Goal: Task Accomplishment & Management: Use online tool/utility

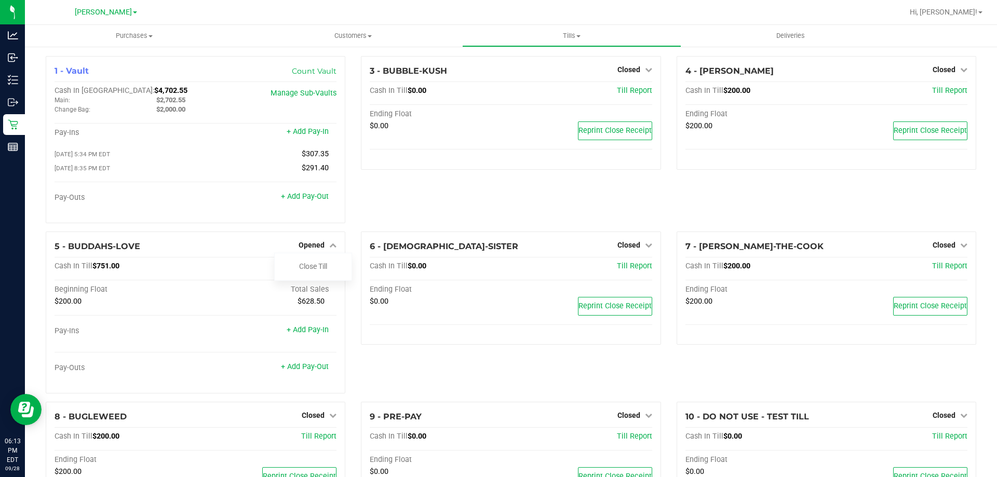
scroll to position [170, 0]
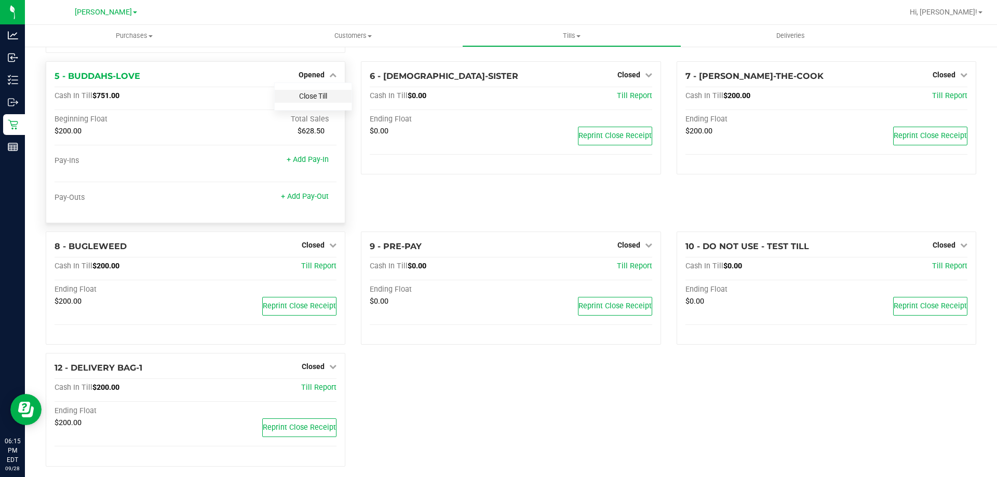
click at [312, 98] on link "Close Till" at bounding box center [313, 96] width 28 height 8
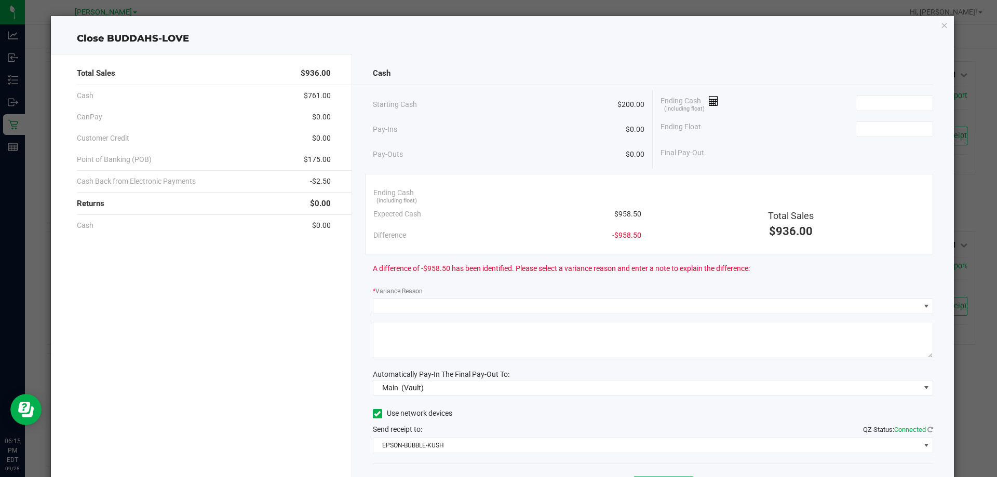
click at [623, 212] on span "$958.50" at bounding box center [627, 214] width 27 height 11
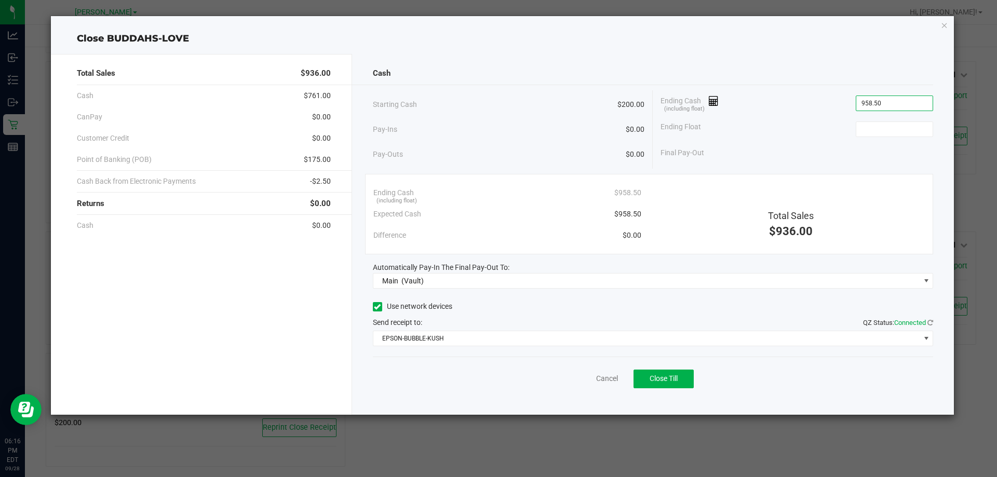
type input "$958.50"
click at [865, 120] on div "Ending Float" at bounding box center [797, 129] width 273 height 26
click at [865, 131] on input at bounding box center [894, 129] width 76 height 15
type input "$200.00"
click at [495, 108] on div "Starting Cash $200.00" at bounding box center [509, 104] width 272 height 29
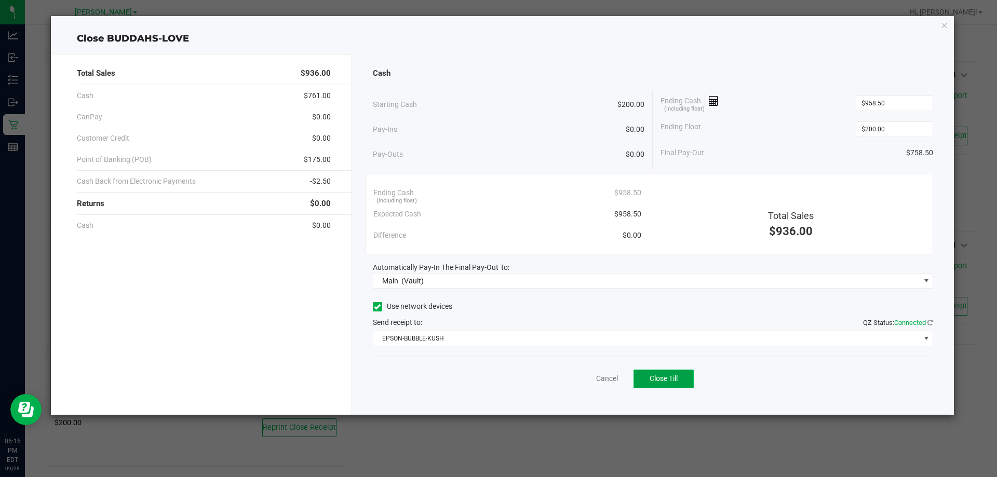
click at [660, 377] on span "Close Till" at bounding box center [664, 378] width 28 height 8
click at [585, 381] on link "Dismiss" at bounding box center [584, 378] width 25 height 11
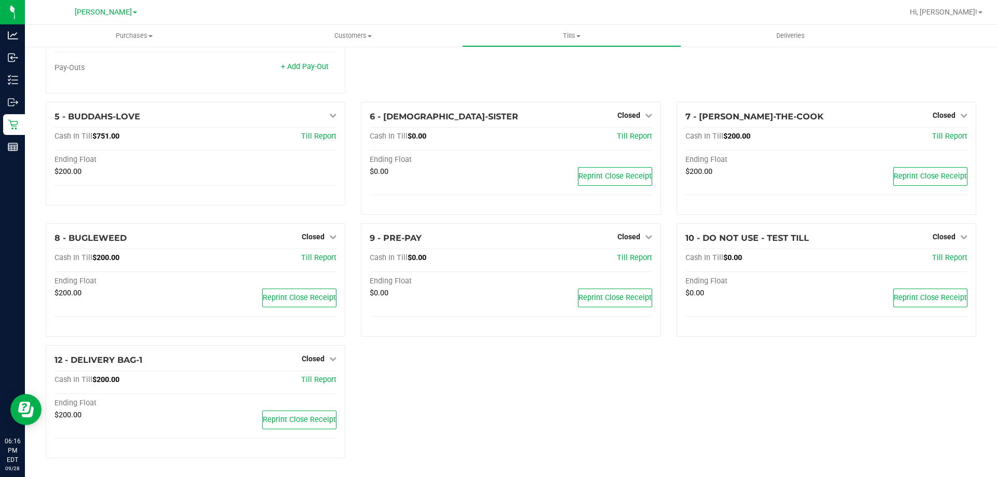
scroll to position [132, 0]
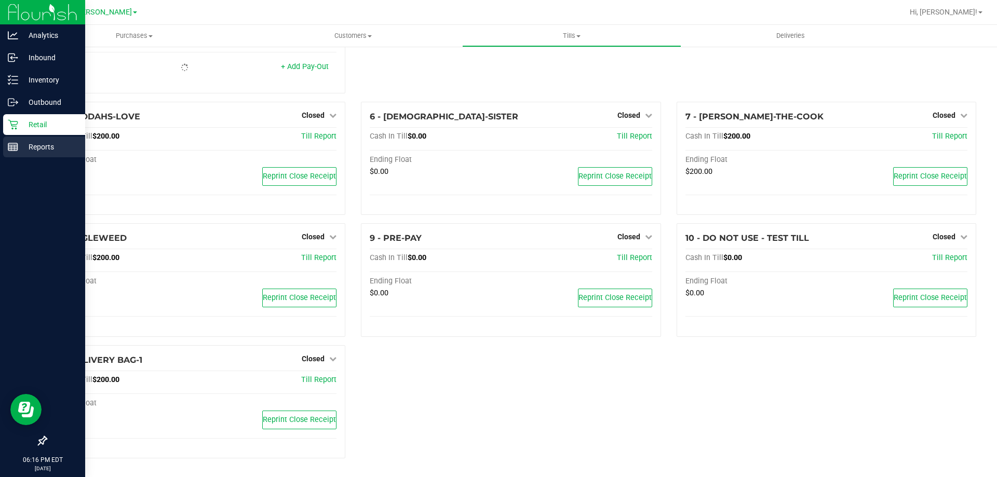
click at [29, 140] on div "Reports" at bounding box center [44, 147] width 82 height 21
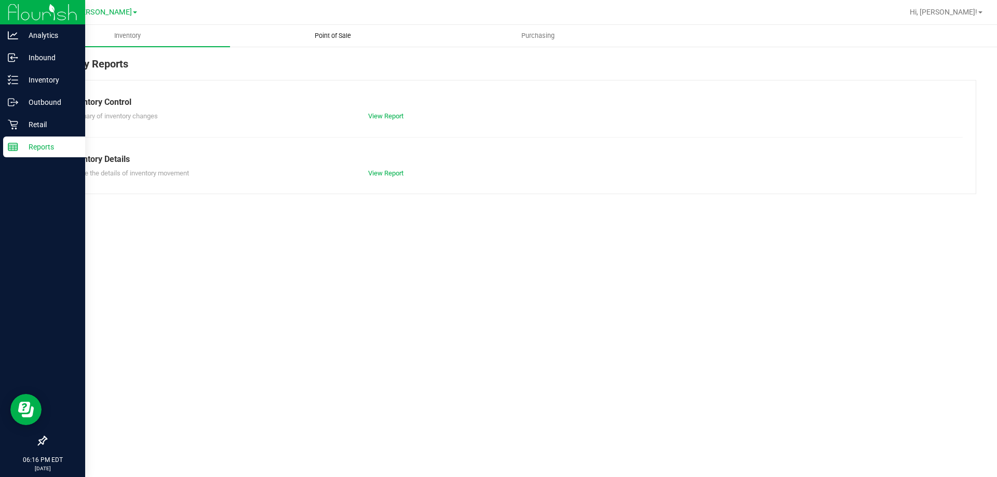
click at [333, 34] on span "Point of Sale" at bounding box center [333, 35] width 64 height 9
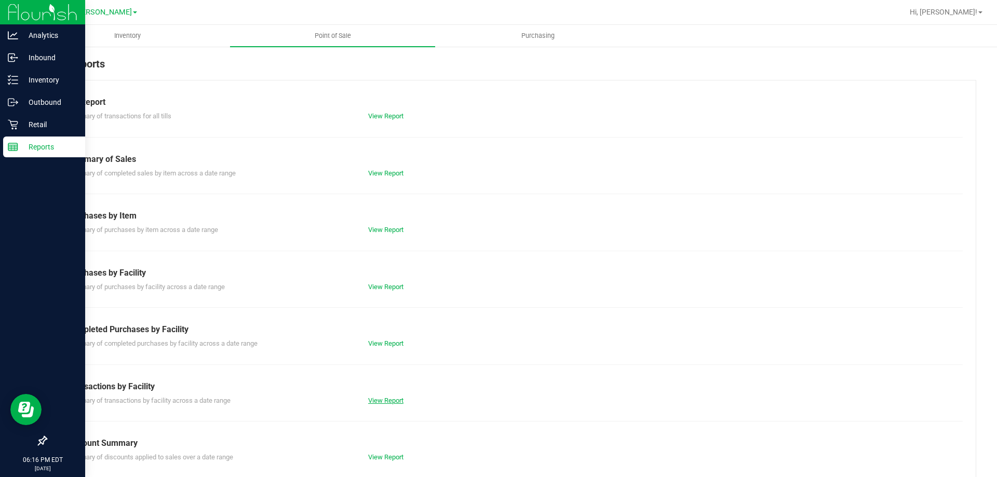
click at [382, 402] on link "View Report" at bounding box center [385, 401] width 35 height 8
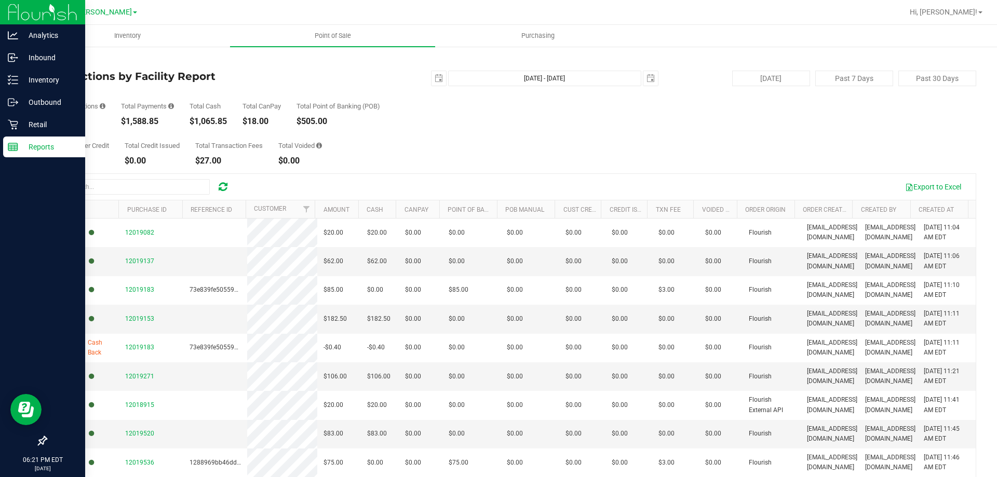
click at [18, 144] on p "Reports" at bounding box center [49, 147] width 62 height 12
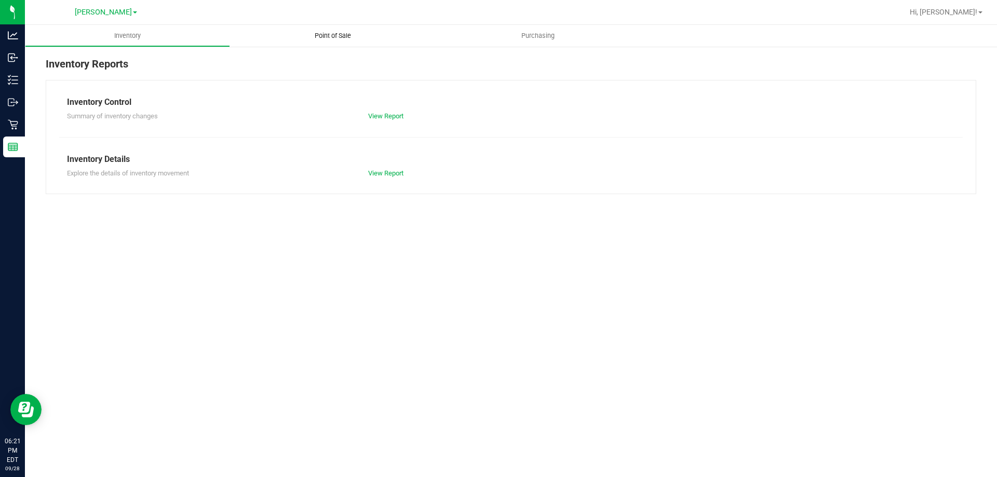
click at [336, 33] on span "Point of Sale" at bounding box center [333, 35] width 64 height 9
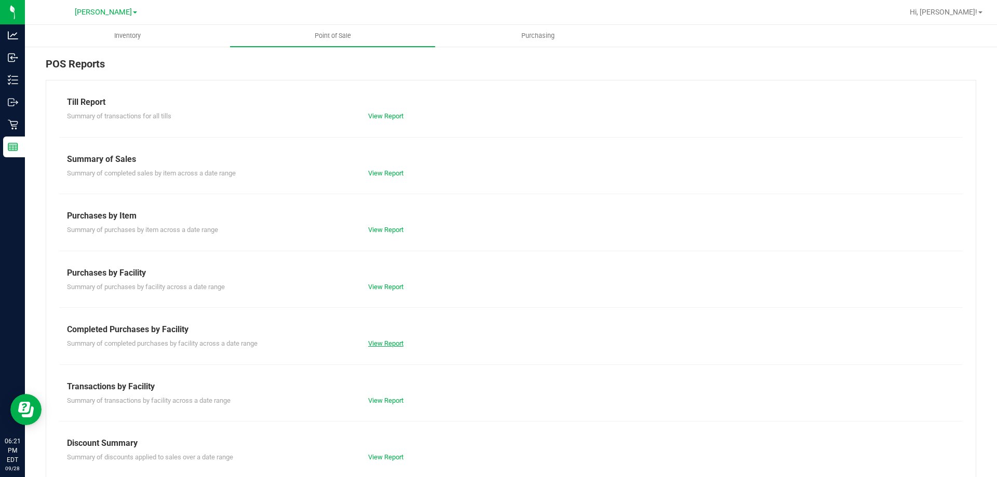
click at [390, 343] on link "View Report" at bounding box center [385, 344] width 35 height 8
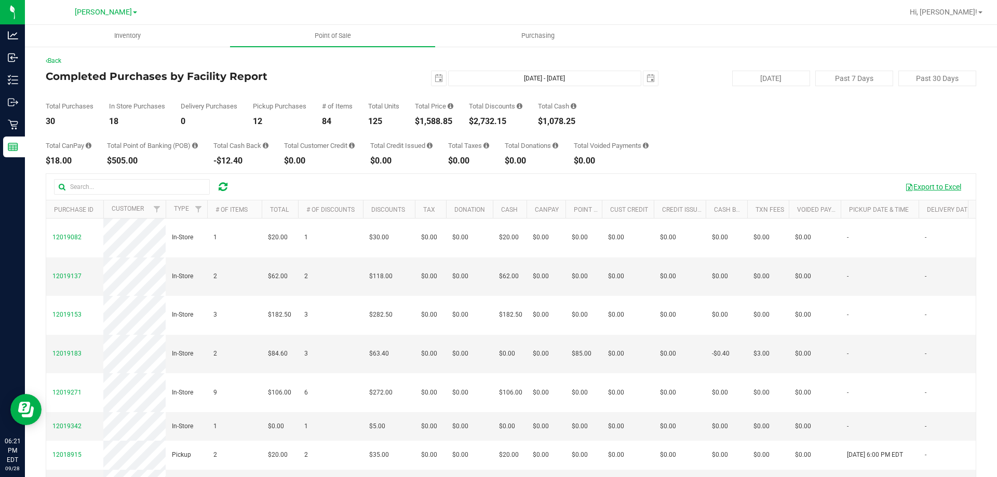
click at [931, 191] on button "Export to Excel" at bounding box center [934, 187] width 70 height 18
click at [380, 128] on div "Total CanPay $18.00 Total Point of Banking (POB) $505.00 Total Cash Back -$12.4…" at bounding box center [511, 145] width 931 height 39
click at [432, 83] on span "select" at bounding box center [439, 78] width 15 height 15
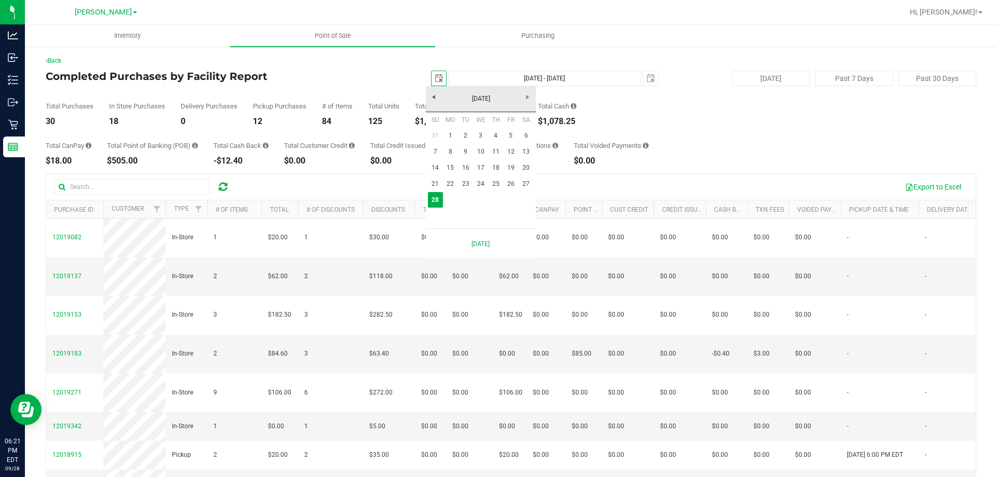
scroll to position [0, 26]
click at [449, 185] on link "22" at bounding box center [450, 184] width 15 height 16
type input "[DATE]"
type input "[DATE] - [DATE]"
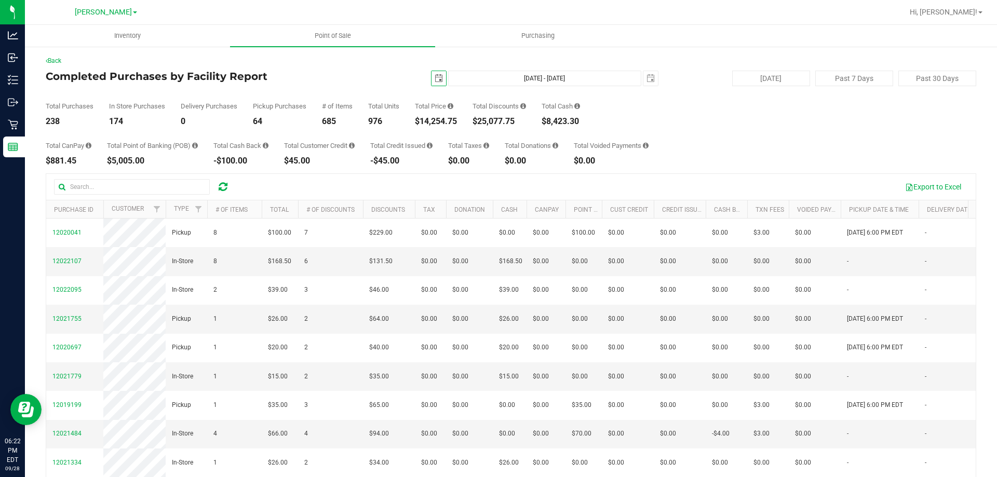
click at [430, 88] on div "Total Purchases 238 In Store Purchases 174 Delivery Purchases 0 Pickup Purchase…" at bounding box center [511, 105] width 931 height 39
click at [435, 77] on span "select" at bounding box center [439, 78] width 8 height 8
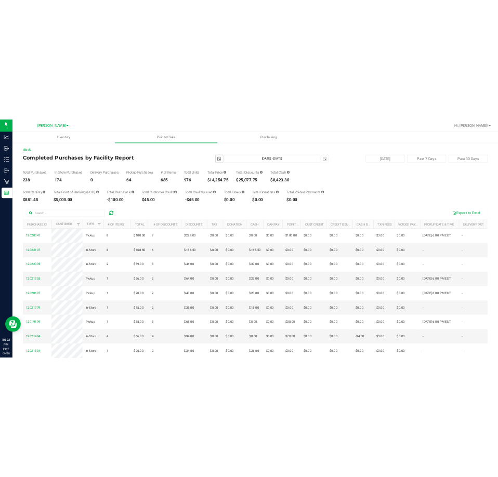
scroll to position [0, 26]
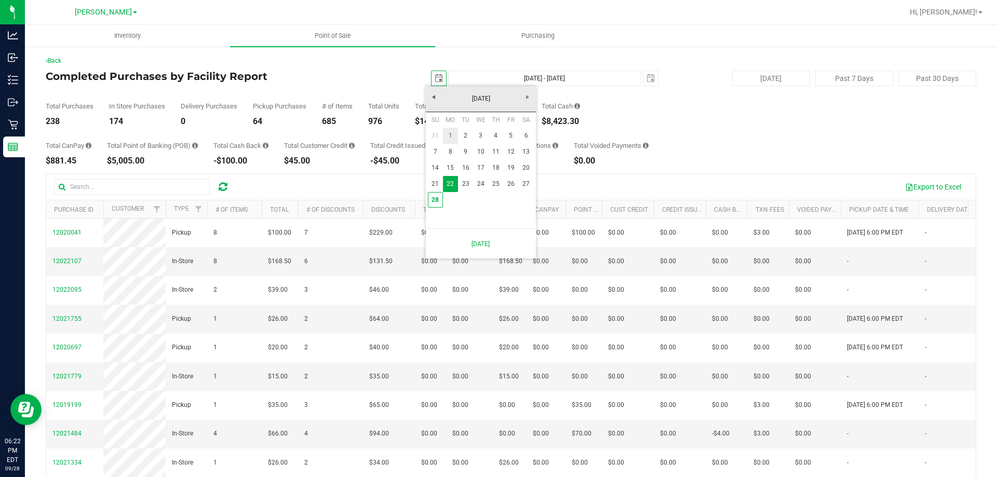
click at [445, 140] on link "1" at bounding box center [450, 136] width 15 height 16
type input "[DATE]"
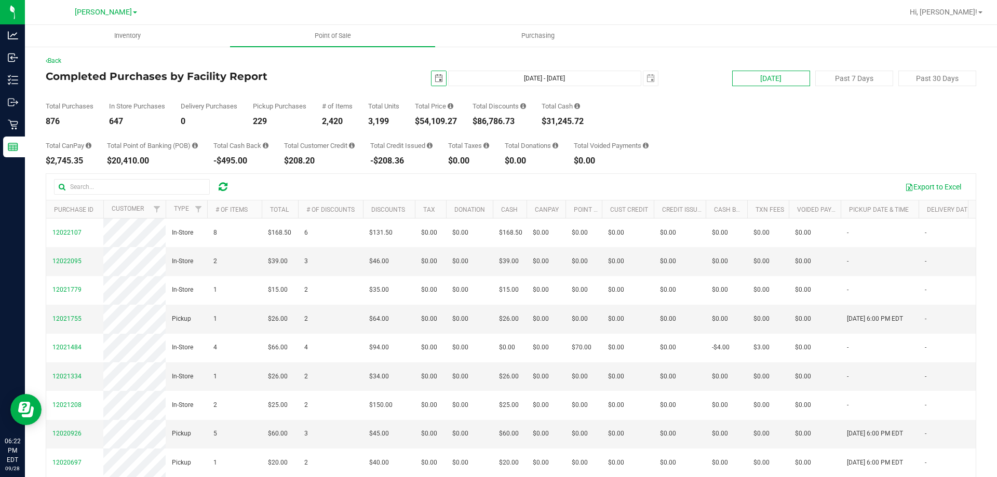
click at [780, 81] on button "[DATE]" at bounding box center [771, 79] width 78 height 16
type input "[DATE] - [DATE]"
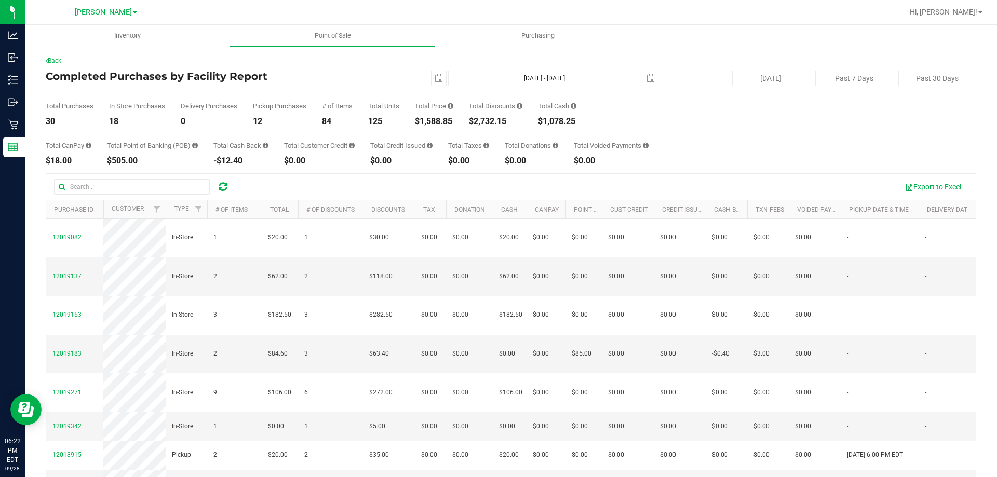
click at [833, 188] on div "Export to Excel" at bounding box center [603, 187] width 729 height 18
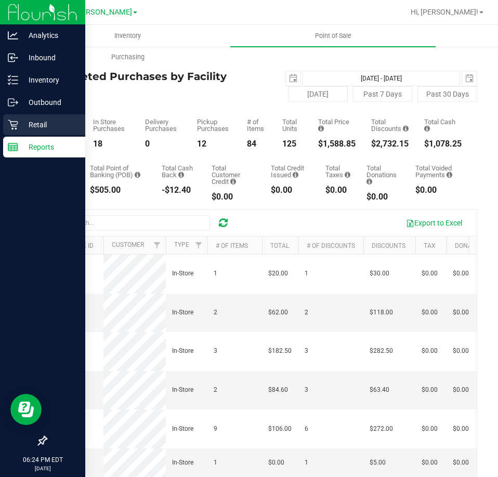
click at [16, 127] on icon at bounding box center [13, 124] width 10 height 10
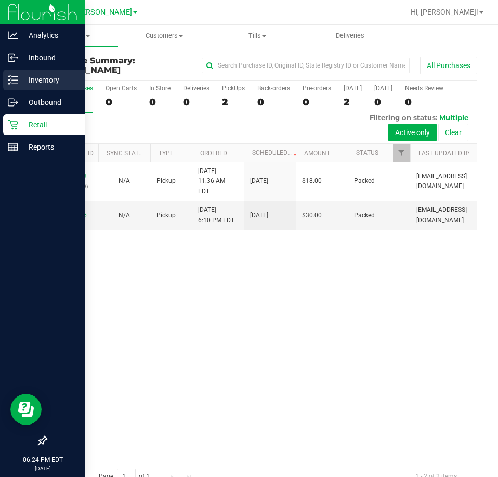
click at [22, 82] on p "Inventory" at bounding box center [49, 80] width 62 height 12
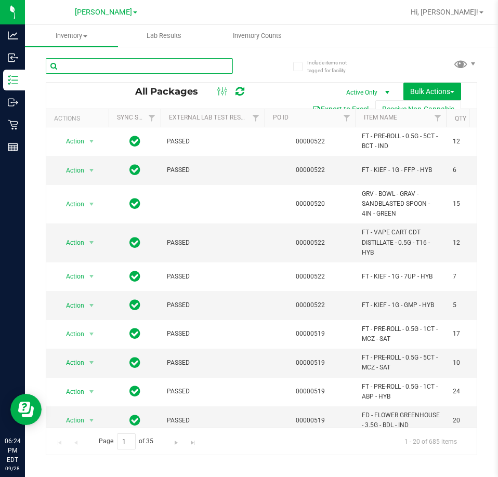
click at [123, 62] on input "text" at bounding box center [139, 66] width 187 height 16
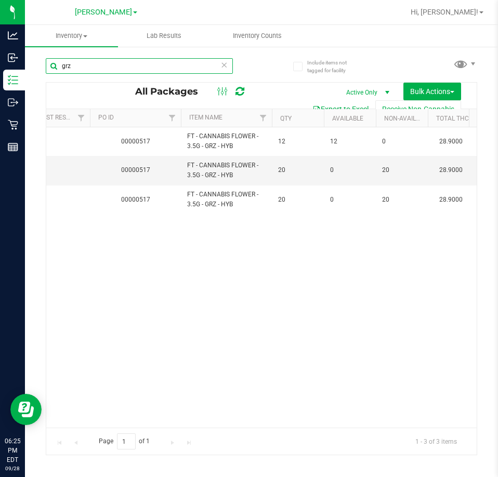
click at [92, 64] on input "grz" at bounding box center [139, 66] width 187 height 16
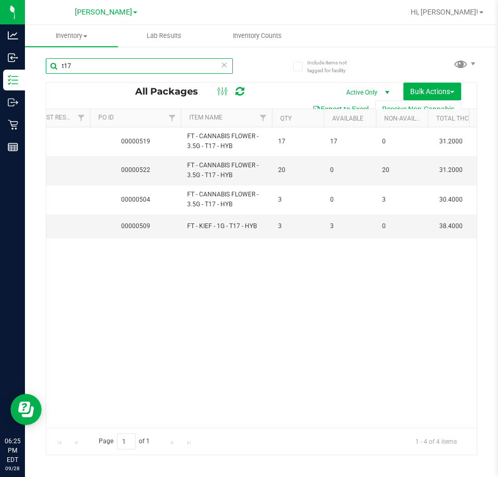
click at [152, 62] on input "t17" at bounding box center [139, 66] width 187 height 16
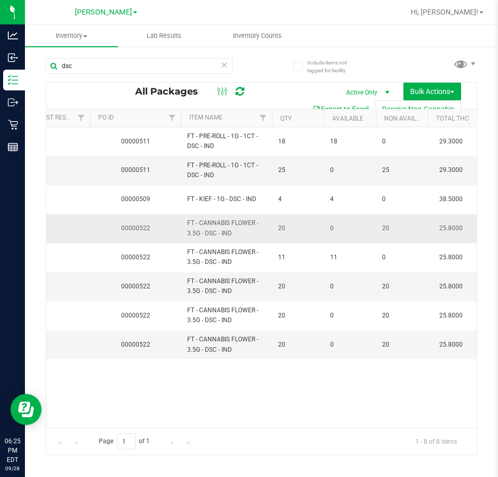
drag, startPoint x: 240, startPoint y: 230, endPoint x: 186, endPoint y: 213, distance: 56.0
click at [186, 214] on td "FT - CANNABIS FLOWER - 3.5G - DSC - IND" at bounding box center [226, 228] width 91 height 29
copy span "FT - CANNABIS FLOWER - 3.5G - DSC - IND"
click at [88, 69] on input "dsc" at bounding box center [139, 66] width 187 height 16
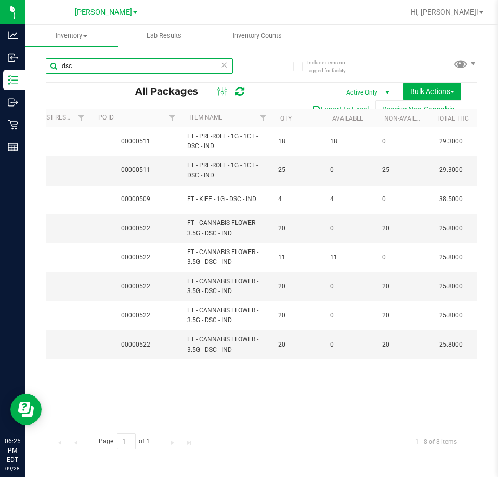
paste input "FT - CANNABIS FLOWER - 3.5G - DSC - IND"
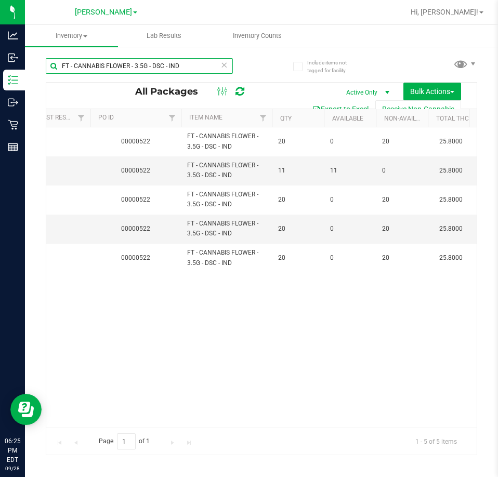
drag, startPoint x: 182, startPoint y: 63, endPoint x: 152, endPoint y: 62, distance: 30.2
click at [152, 62] on input "FT - CANNABIS FLOWER - 3.5G - DSC - IND" at bounding box center [139, 66] width 187 height 16
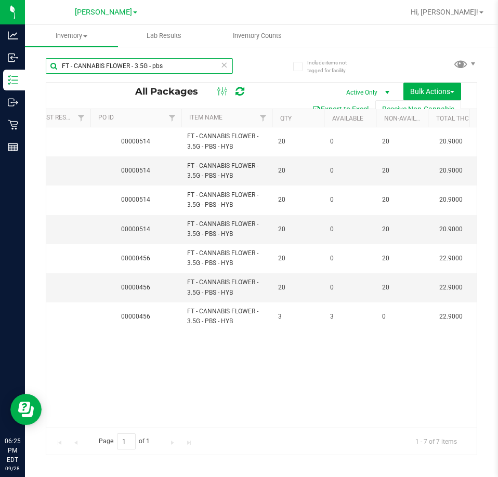
click at [167, 64] on input "FT - CANNABIS FLOWER - 3.5G - pbs" at bounding box center [139, 66] width 187 height 16
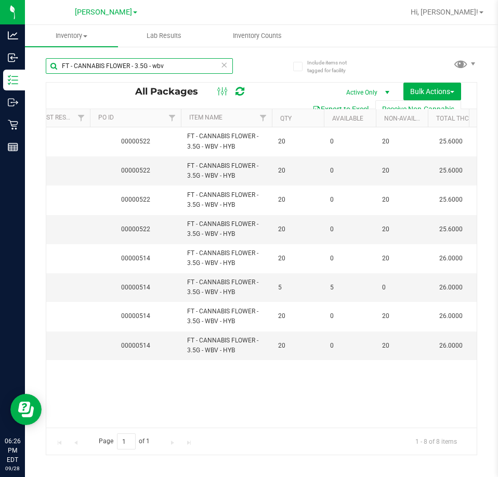
click at [165, 66] on input "FT - CANNABIS FLOWER - 3.5G - wbv" at bounding box center [139, 66] width 187 height 16
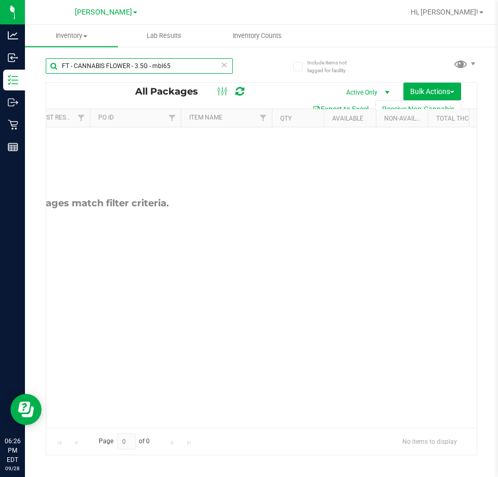
click at [181, 65] on input "FT - CANNABIS FLOWER - 3.5G - mbl65" at bounding box center [139, 66] width 187 height 16
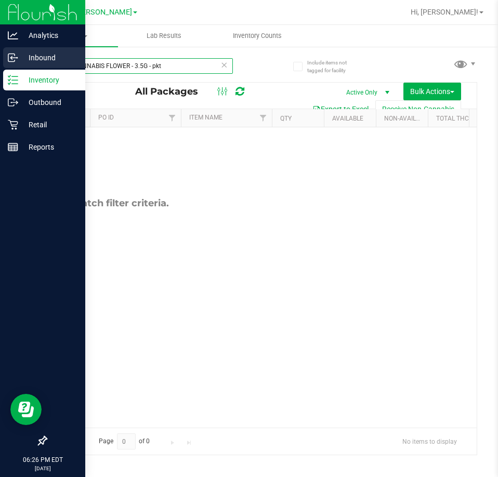
drag, startPoint x: 181, startPoint y: 65, endPoint x: 2, endPoint y: 53, distance: 179.6
click at [0, 56] on html "Analytics Inbound Inventory Outbound Retail Reports 06:26 PM EDT [DATE] 09/28 […" at bounding box center [249, 238] width 498 height 477
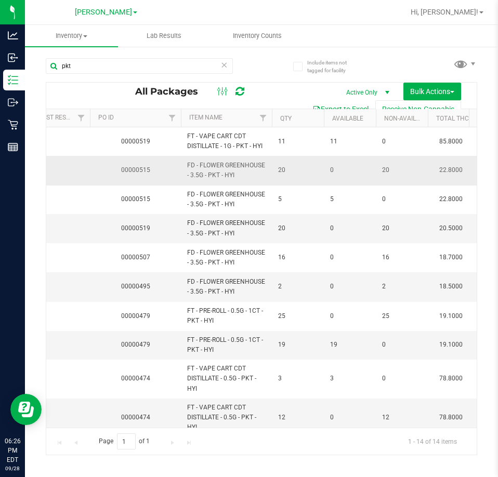
drag, startPoint x: 211, startPoint y: 167, endPoint x: 187, endPoint y: 161, distance: 24.7
click at [187, 161] on span "FD - FLOWER GREENHOUSE - 3.5G - PKT - HYI" at bounding box center [226, 170] width 78 height 20
copy span "FD - FLOWER GREENHOUSE - 3.5G - PKT - HYI"
click at [84, 67] on input "pkt" at bounding box center [139, 66] width 187 height 16
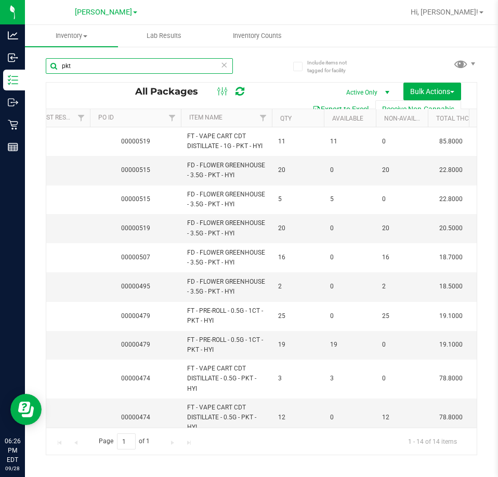
click at [84, 67] on input "pkt" at bounding box center [139, 66] width 187 height 16
paste input "FD - FLOWER GREENHOUSE - 3.5G - PKT - HYI"
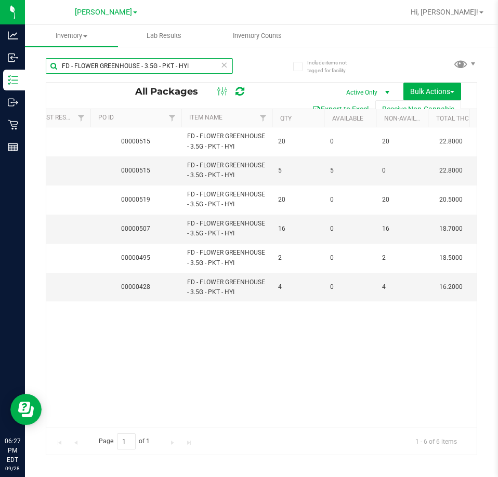
click at [204, 66] on input "FD - FLOWER GREENHOUSE - 3.5G - PKT - HYI" at bounding box center [139, 66] width 187 height 16
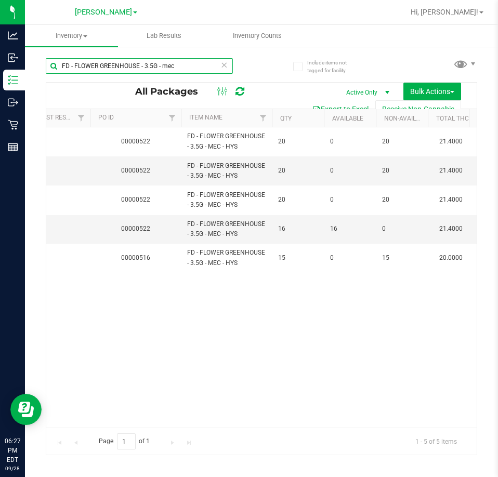
type input "FD - FLOWER GREENHOUSE - 3.5G - mec"
click at [320, 303] on div "Action Action Edit attributes Global inventory Locate package Package audit log…" at bounding box center [261, 277] width 430 height 300
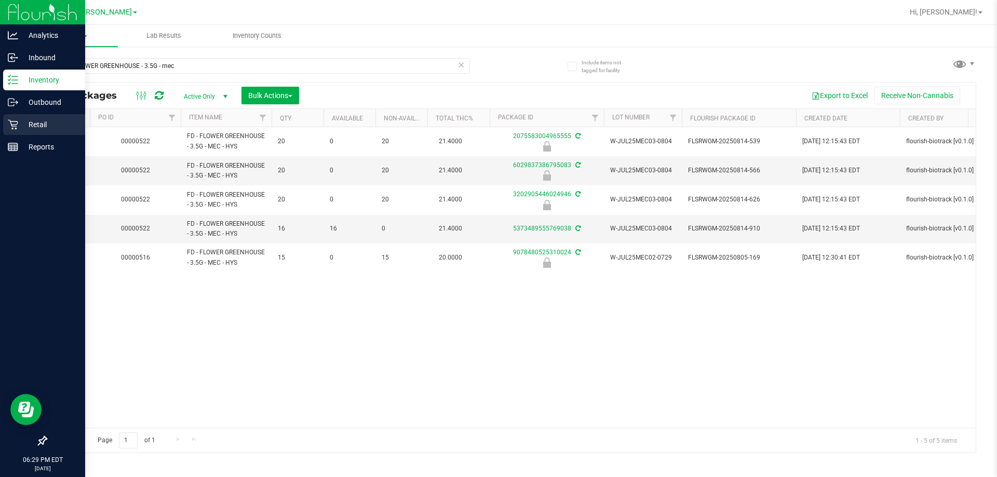
click at [34, 123] on p "Retail" at bounding box center [49, 124] width 62 height 12
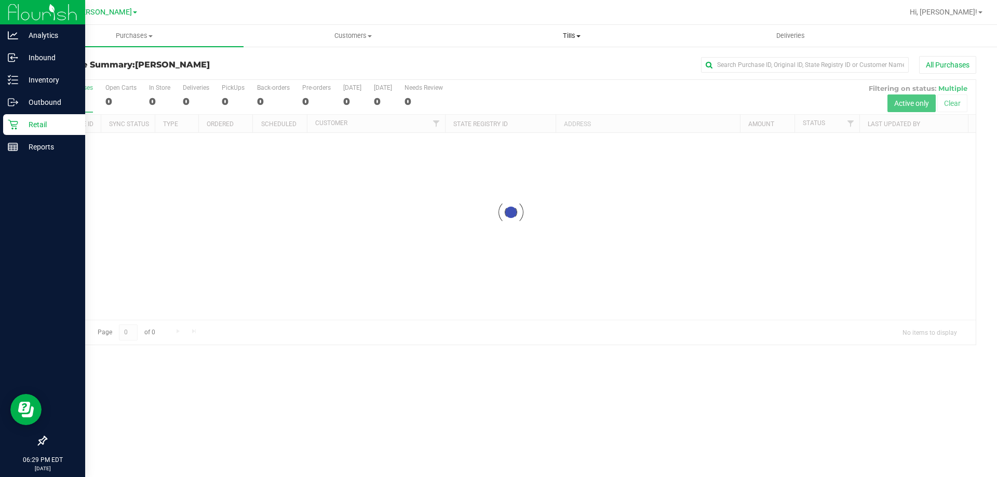
click at [564, 32] on span "Tills" at bounding box center [572, 35] width 218 height 9
click at [505, 59] on span "Manage tills" at bounding box center [497, 62] width 70 height 9
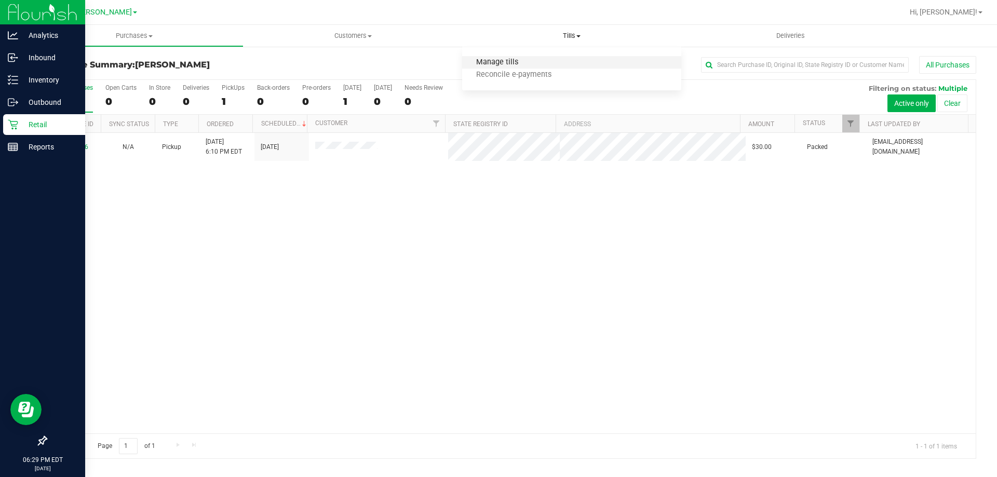
click at [505, 59] on span "Manage tills" at bounding box center [497, 62] width 70 height 9
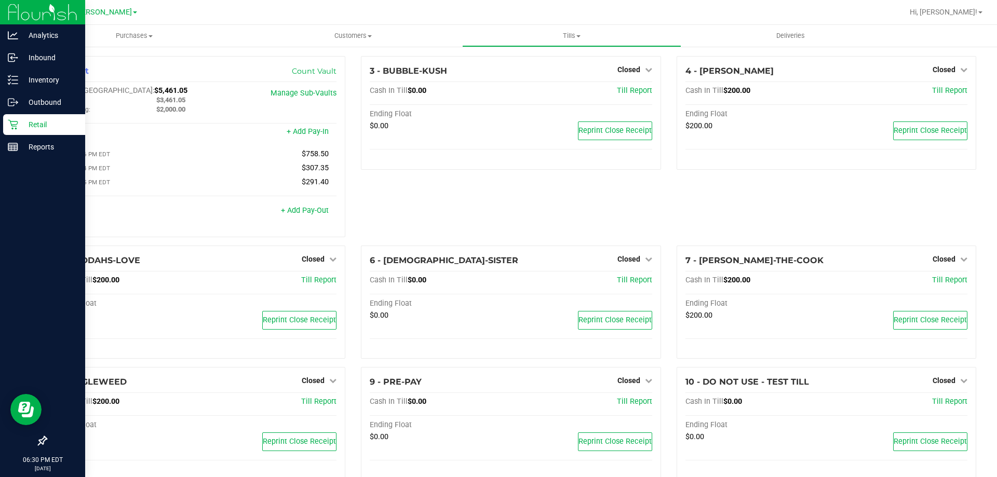
click at [446, 203] on div "3 - BUBBLE-KUSH Closed Open Till Cash In Till $0.00 Till Report Ending Float $0…" at bounding box center [510, 151] width 315 height 190
click at [571, 37] on span "Tills" at bounding box center [572, 35] width 218 height 9
click at [537, 68] on li "Manage tills" at bounding box center [571, 63] width 219 height 12
click at [569, 31] on span "Tills" at bounding box center [572, 35] width 218 height 9
click at [521, 73] on span "Reconcile e-payments" at bounding box center [513, 75] width 103 height 9
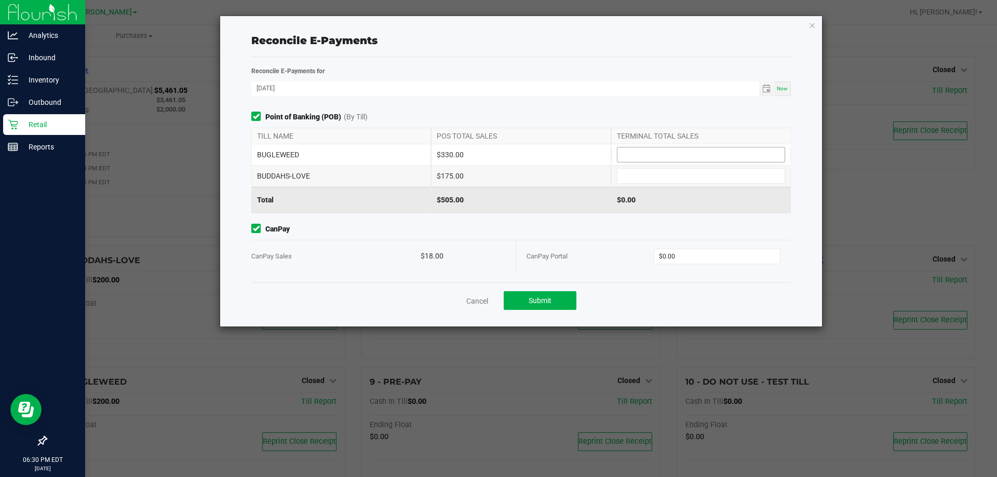
click at [660, 153] on input at bounding box center [701, 155] width 167 height 15
type input "$330.00"
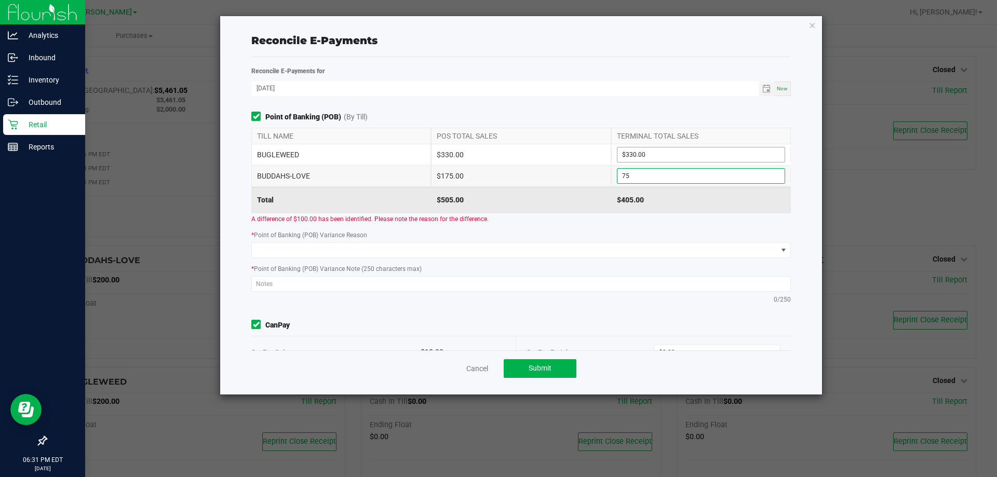
type input "7"
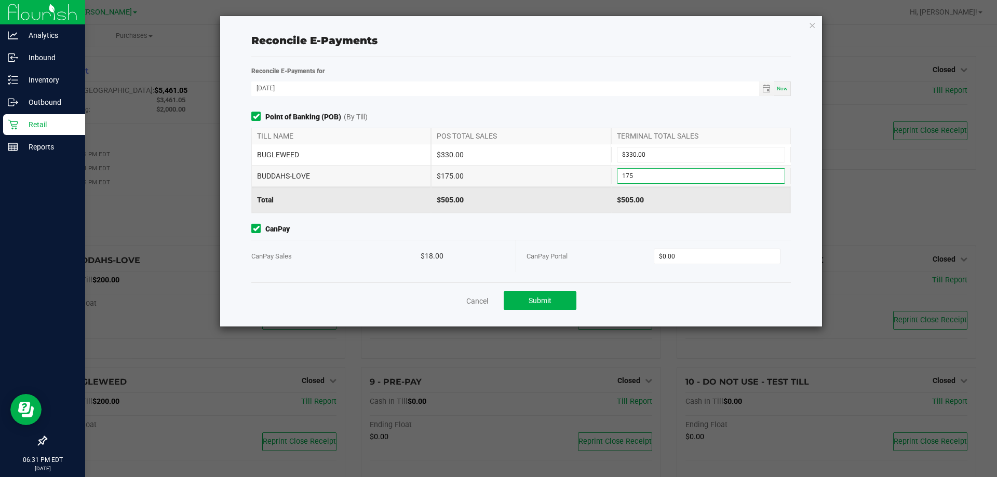
type input "$175.00"
click at [683, 264] on div "CanPay Portal $0.00" at bounding box center [654, 256] width 254 height 32
click at [679, 259] on input "0" at bounding box center [717, 256] width 126 height 15
type input "$18.00"
click at [377, 269] on div "CanPay Sales" at bounding box center [335, 256] width 169 height 32
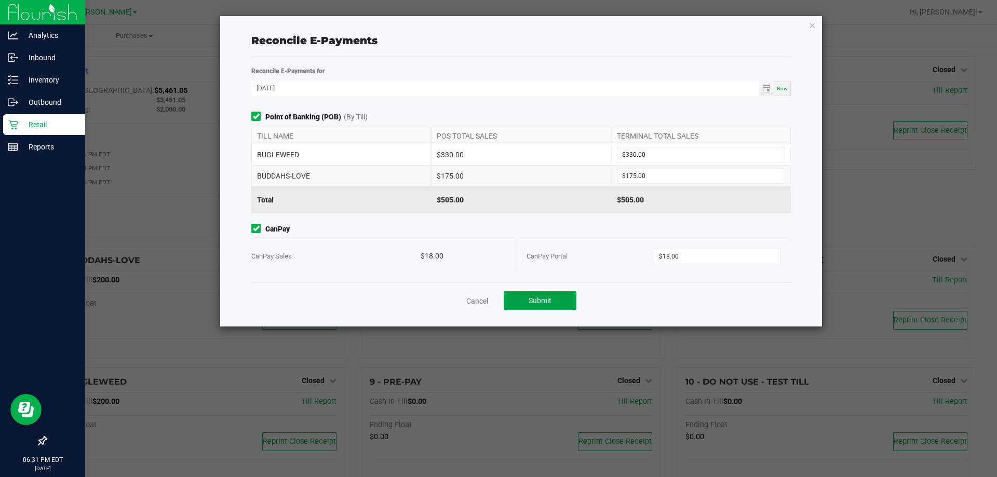
click at [534, 302] on span "Submit" at bounding box center [540, 301] width 23 height 8
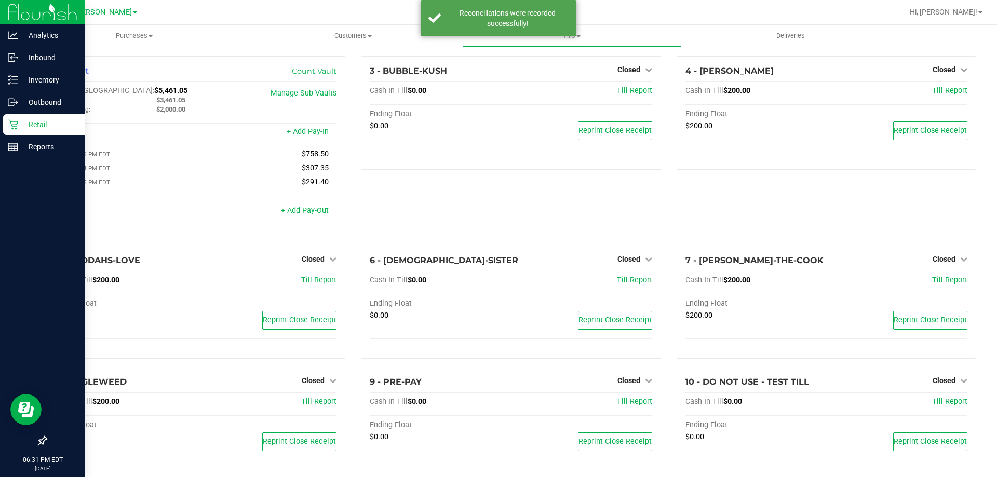
click at [448, 208] on div "3 - BUBBLE-KUSH Closed Open Till Cash In Till $0.00 Till Report Ending Float $0…" at bounding box center [510, 151] width 315 height 190
click at [450, 174] on div "3 - BUBBLE-KUSH Closed Open Till Cash In Till $0.00 Till Report Ending Float $0…" at bounding box center [510, 151] width 315 height 190
click at [22, 122] on p "Retail" at bounding box center [49, 124] width 62 height 12
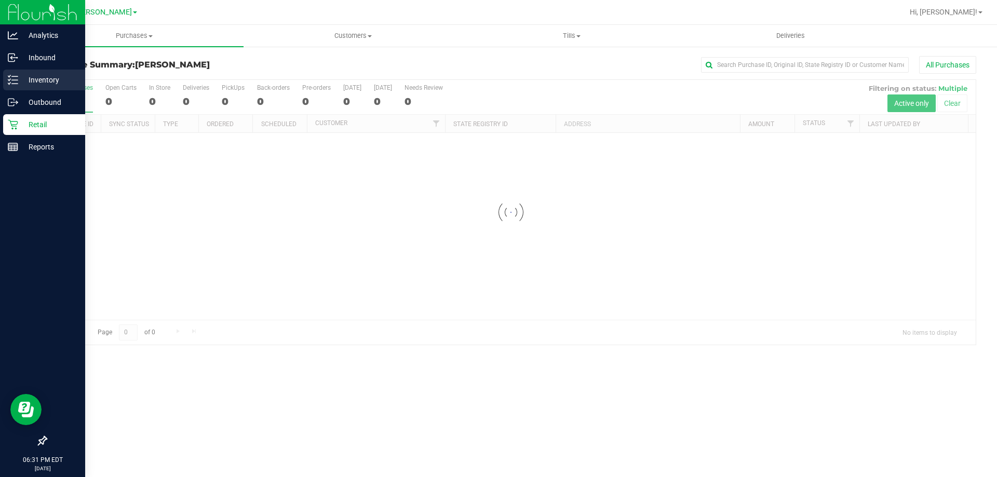
click at [41, 73] on div "Inventory" at bounding box center [44, 80] width 82 height 21
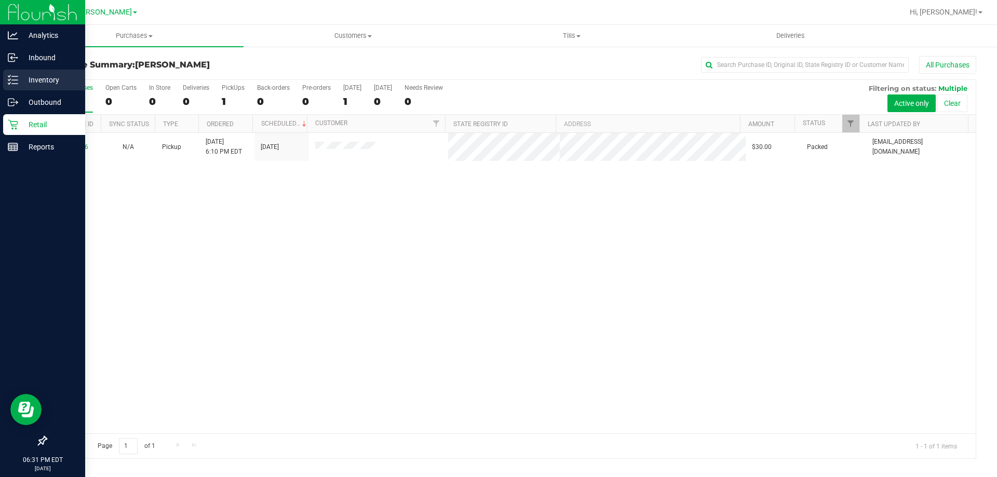
click at [15, 80] on line at bounding box center [15, 80] width 6 height 0
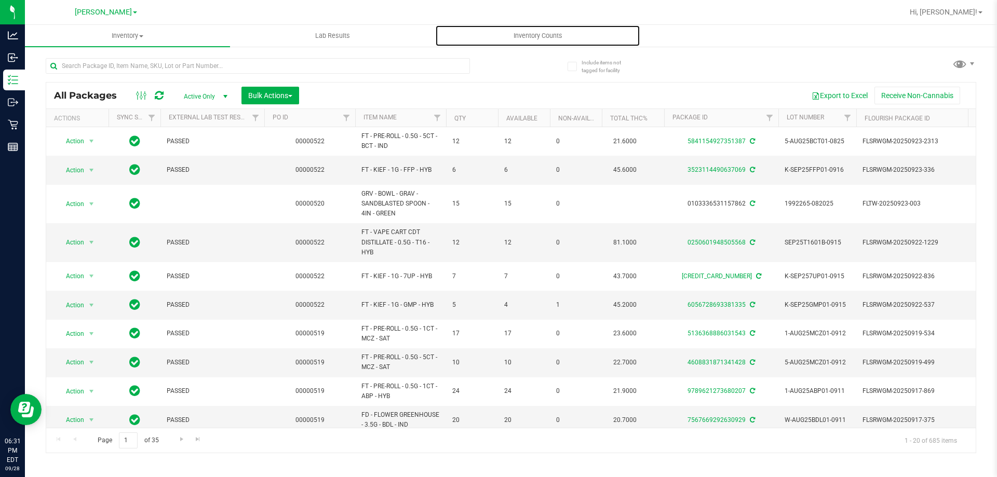
click at [526, 41] on uib-tab-heading "Inventory Counts" at bounding box center [538, 35] width 204 height 21
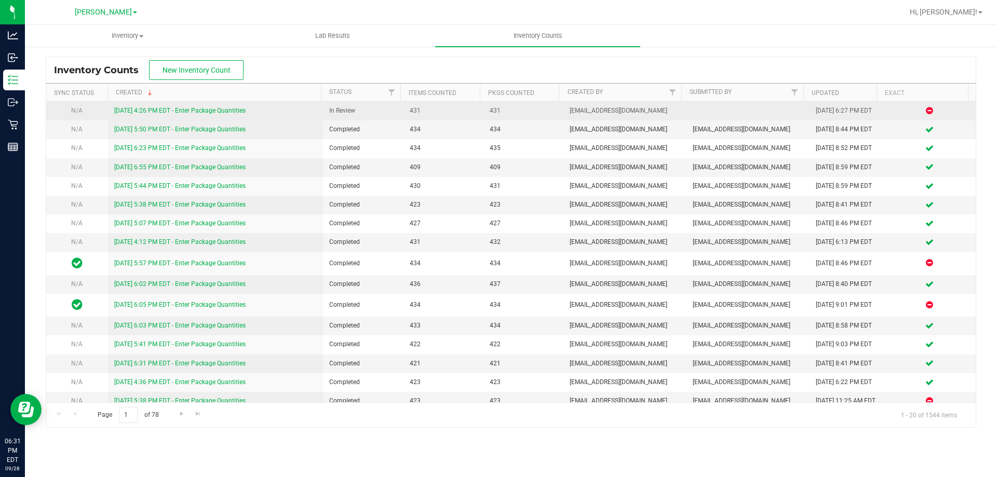
click at [176, 110] on link "[DATE] 4:26 PM EDT - Enter Package Quantities" at bounding box center [179, 110] width 131 height 7
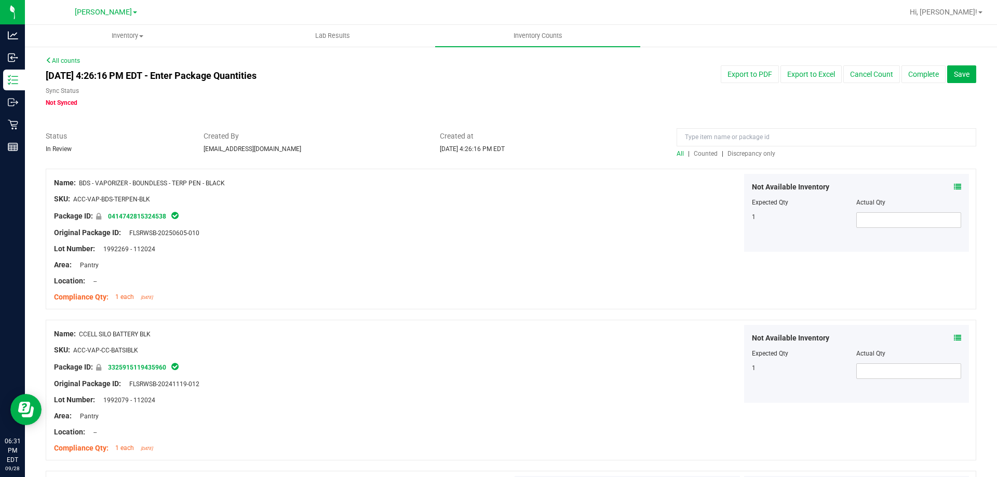
click at [741, 155] on span "Discrepancy only" at bounding box center [752, 153] width 48 height 7
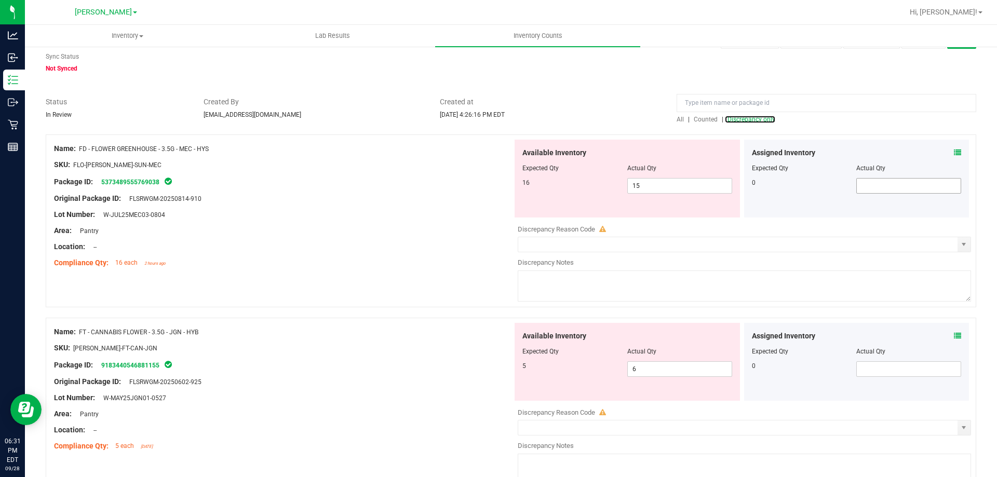
scroll to position [52, 0]
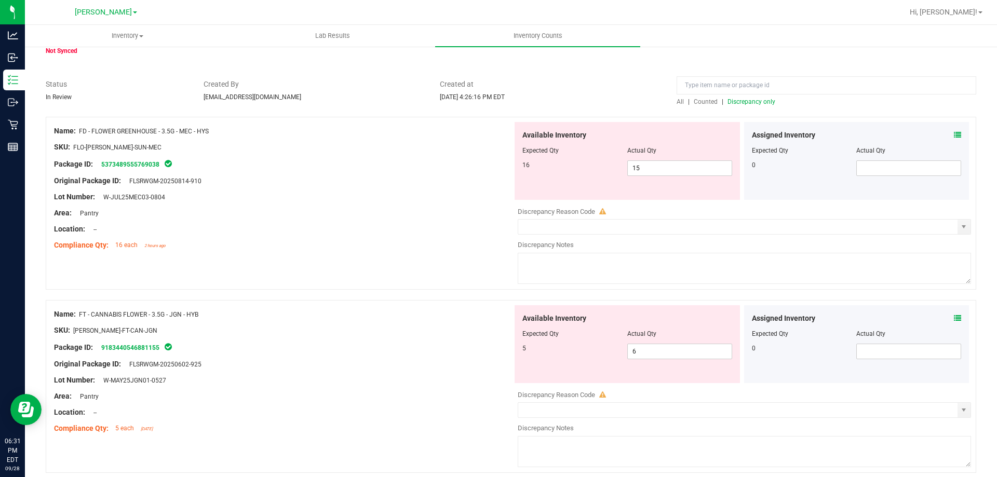
click at [954, 135] on div "Assigned Inventory Expected Qty Actual Qty 0" at bounding box center [856, 161] width 225 height 78
click at [954, 135] on icon at bounding box center [957, 134] width 7 height 7
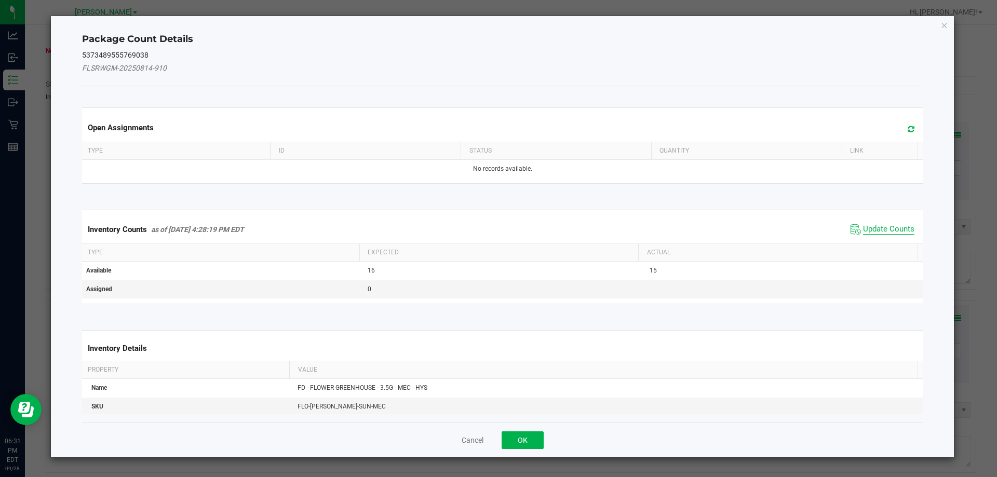
click at [882, 228] on span "Update Counts" at bounding box center [888, 229] width 51 height 10
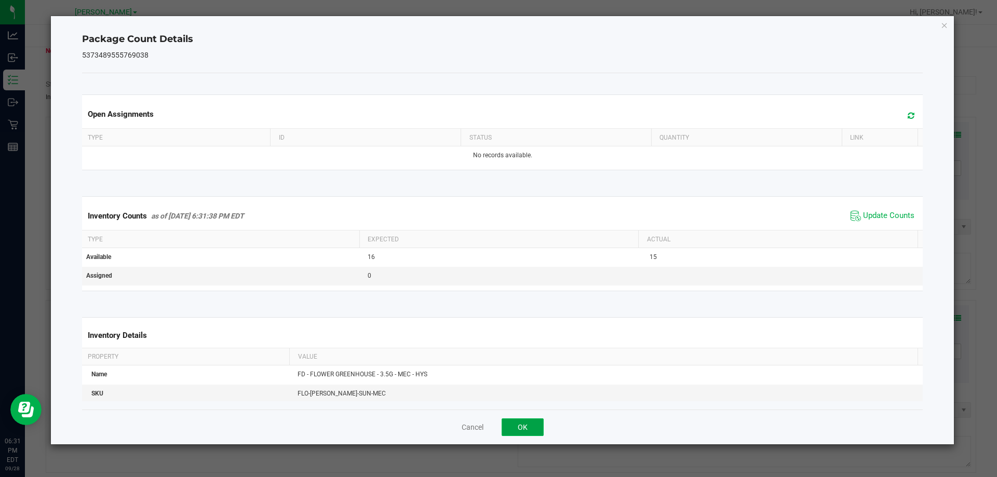
click at [532, 420] on button "OK" at bounding box center [523, 428] width 42 height 18
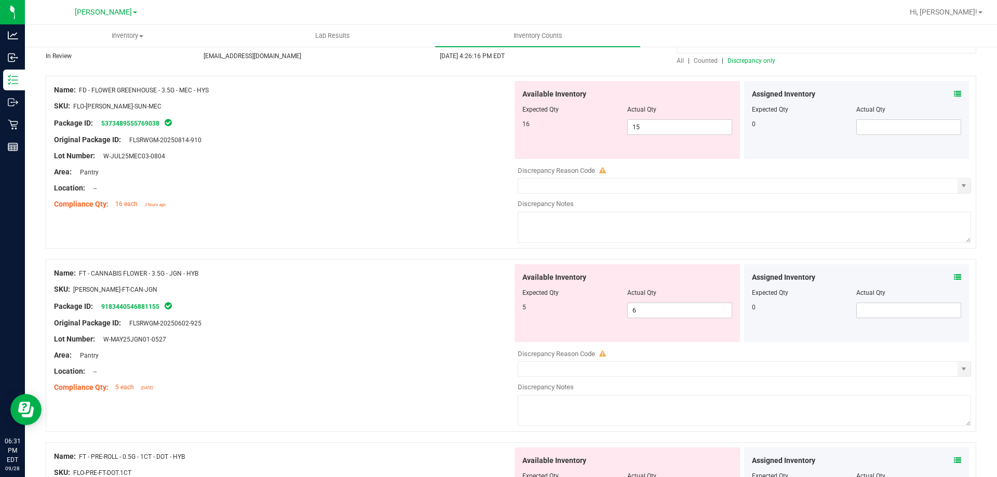
scroll to position [156, 0]
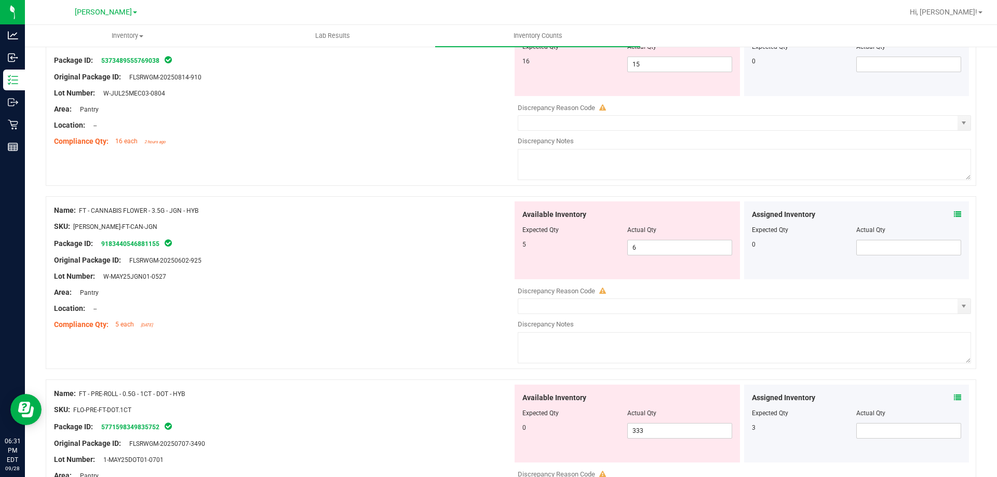
click at [954, 214] on icon at bounding box center [957, 214] width 7 height 7
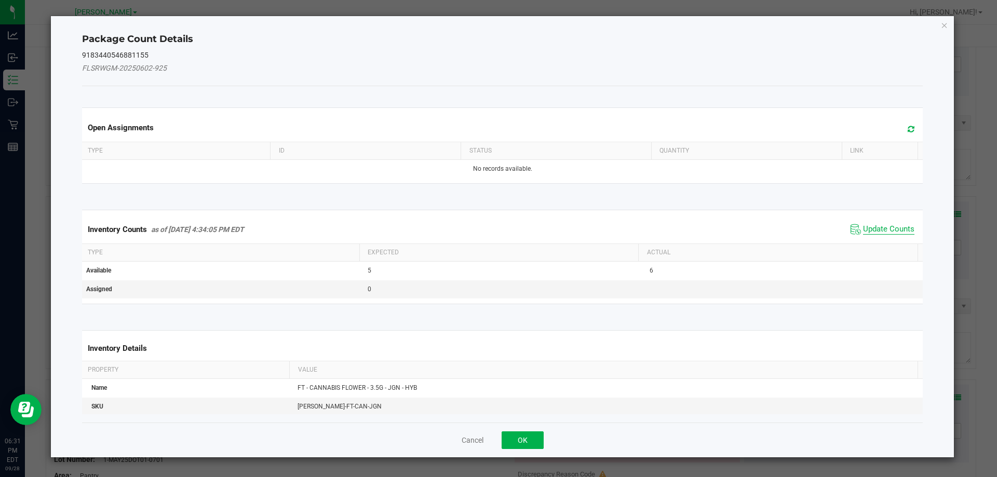
click at [879, 225] on span "Update Counts" at bounding box center [888, 229] width 51 height 10
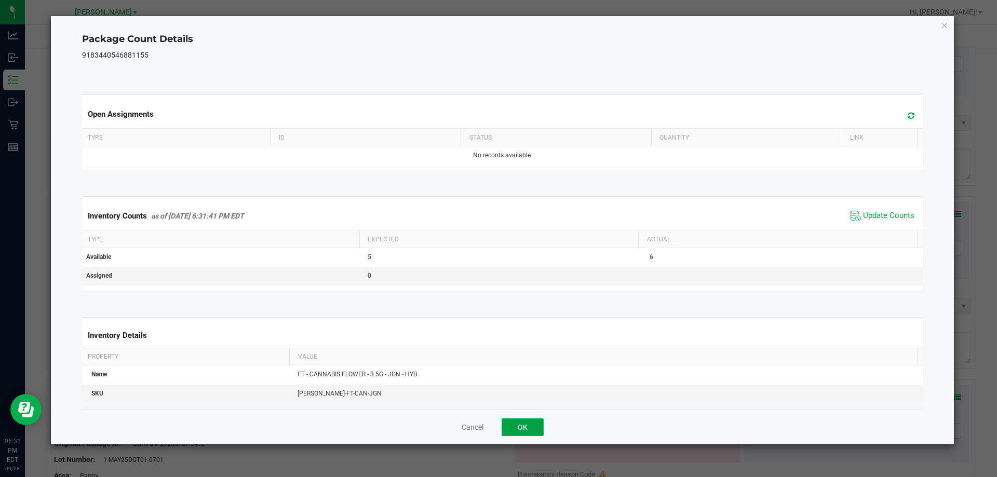
click at [515, 426] on button "OK" at bounding box center [523, 428] width 42 height 18
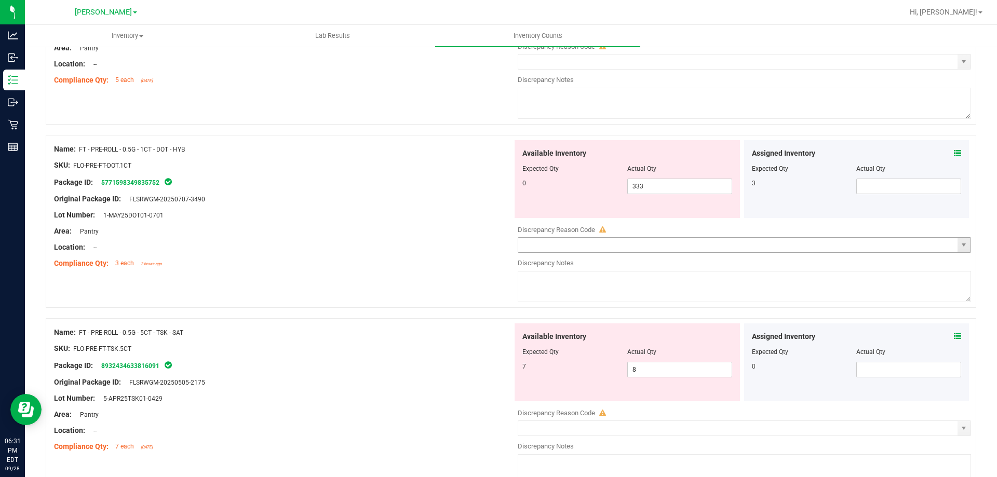
scroll to position [415, 0]
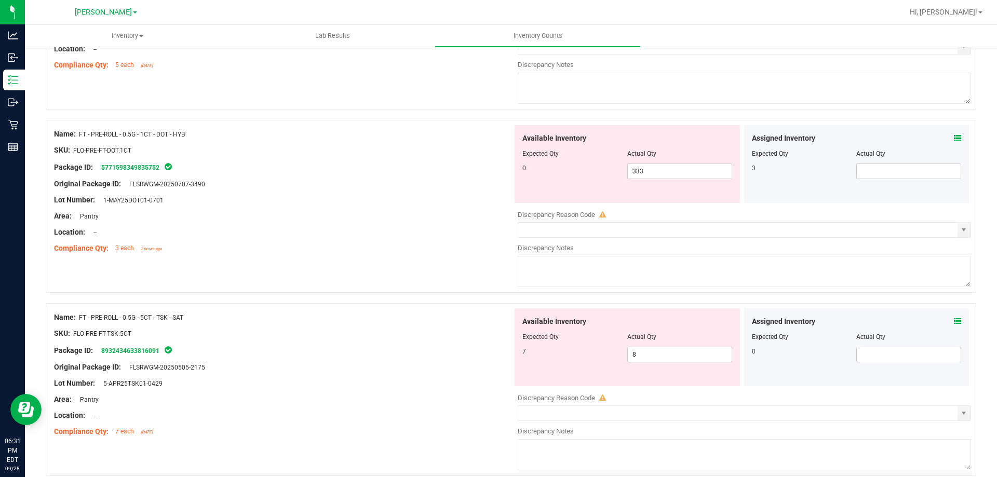
click at [954, 136] on icon at bounding box center [957, 138] width 7 height 7
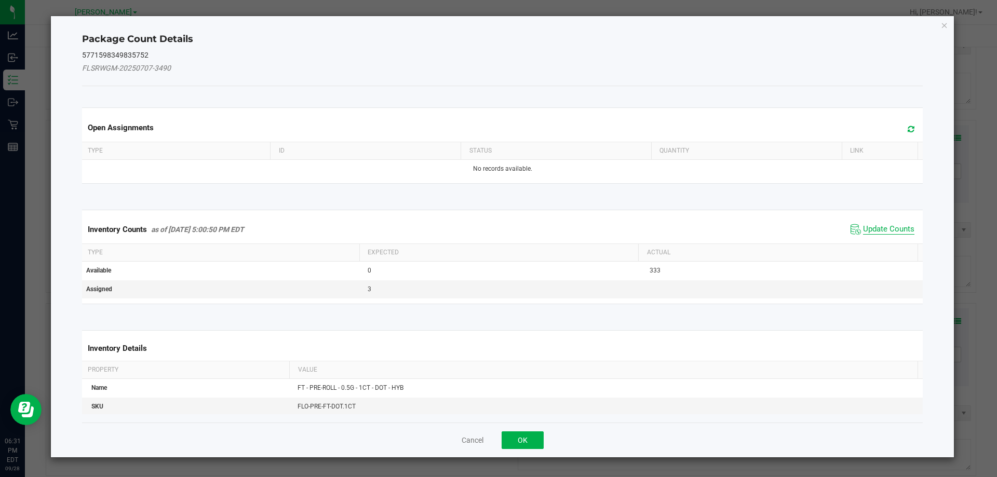
click at [892, 229] on span "Update Counts" at bounding box center [888, 229] width 51 height 10
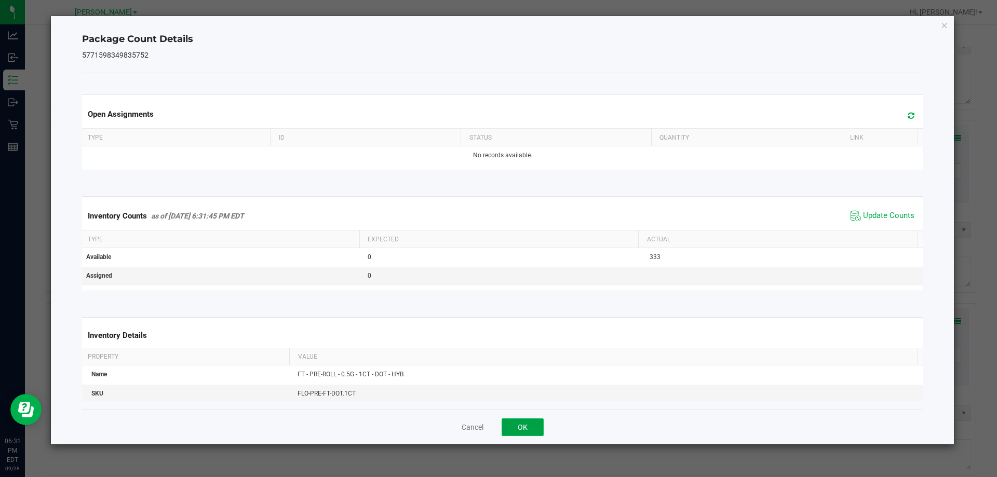
click at [522, 425] on button "OK" at bounding box center [523, 428] width 42 height 18
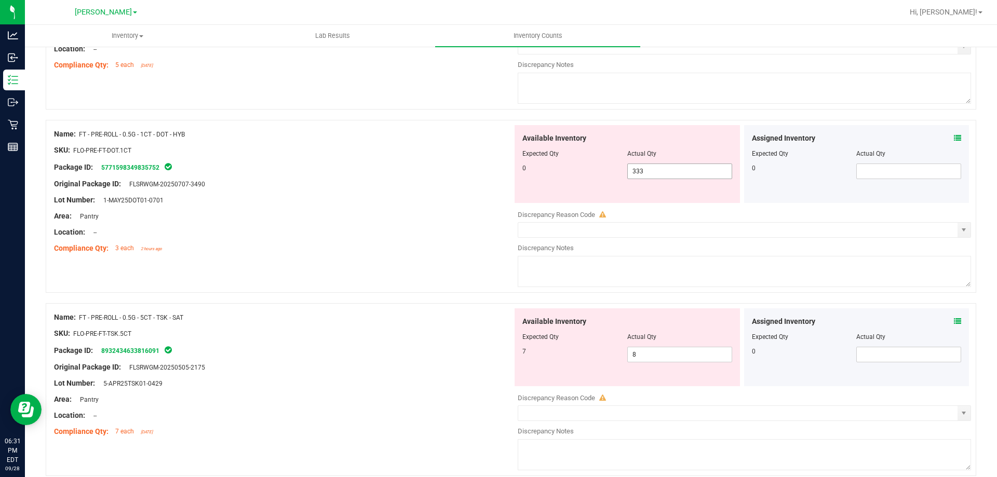
click at [658, 170] on span "333 333" at bounding box center [679, 172] width 105 height 16
click at [658, 170] on input "333" at bounding box center [680, 171] width 104 height 15
type input "0"
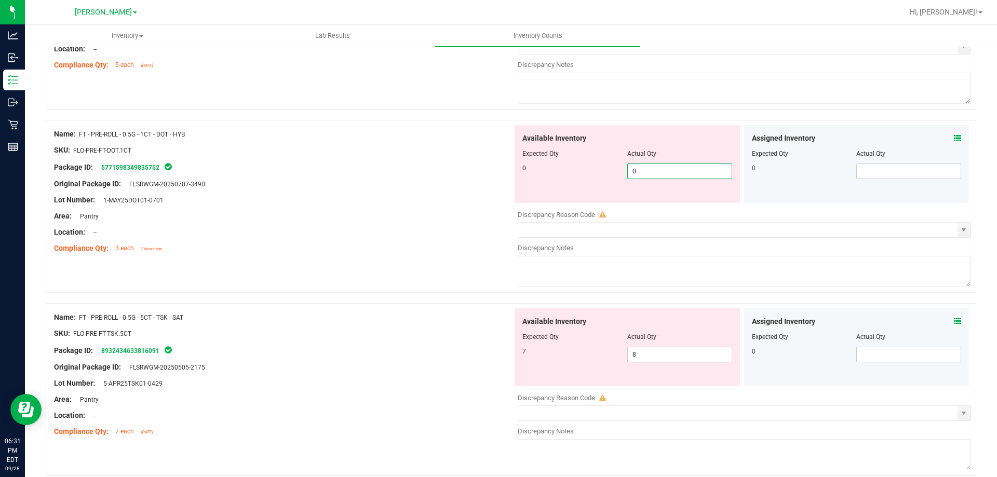
click at [406, 229] on div "Location: --" at bounding box center [283, 232] width 459 height 11
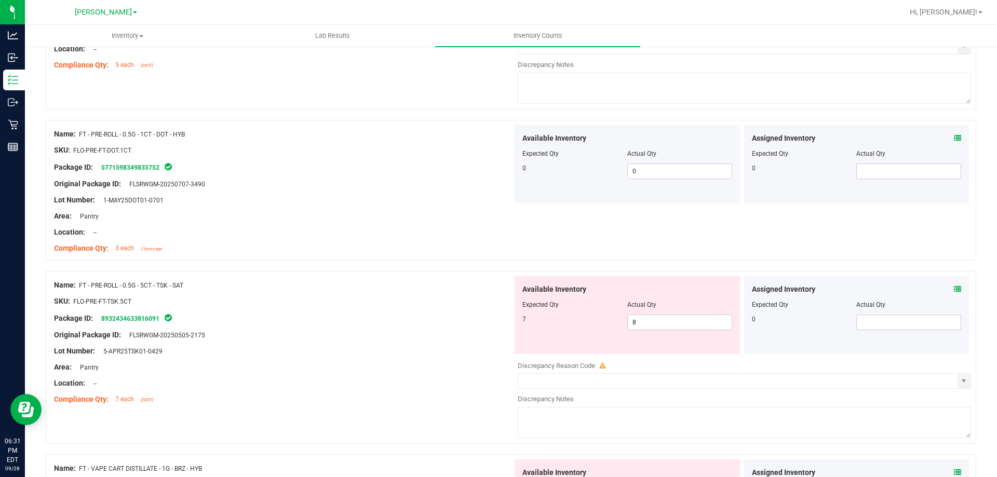
scroll to position [571, 0]
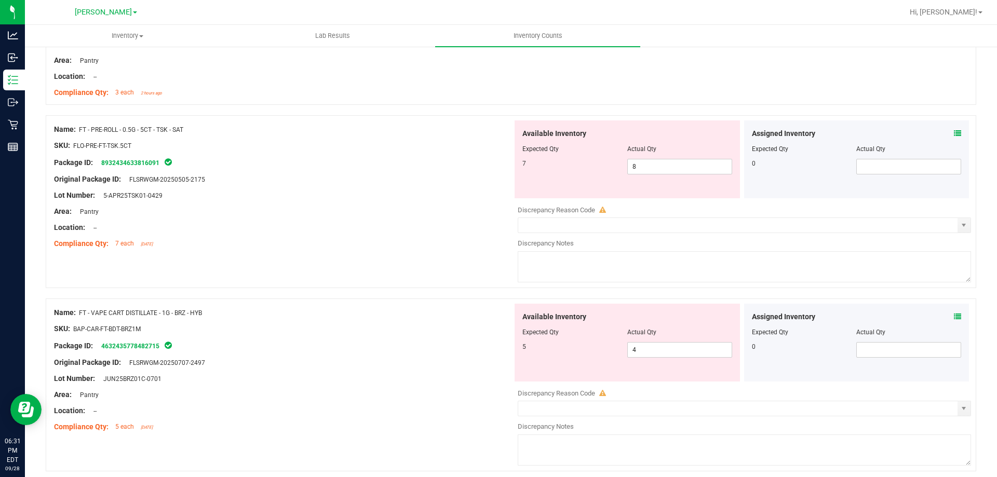
click at [954, 131] on icon at bounding box center [957, 133] width 7 height 7
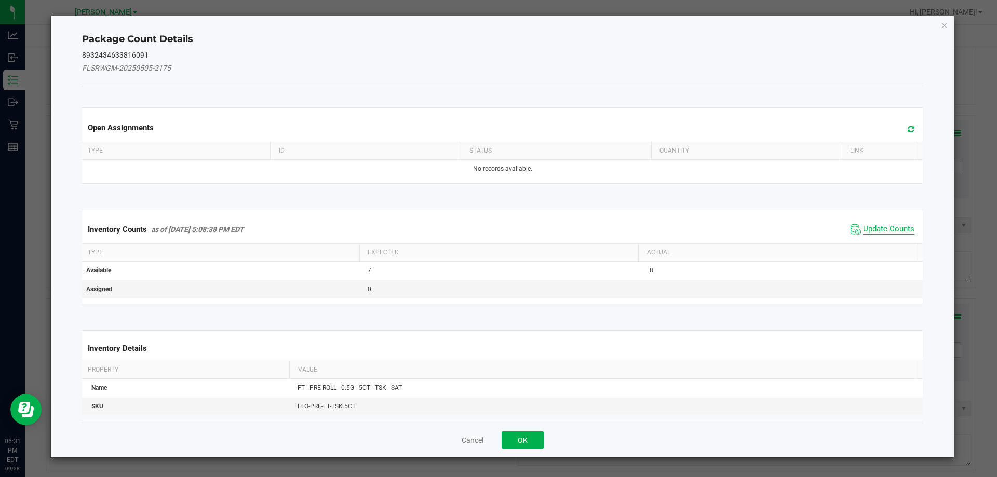
click at [882, 226] on span "Update Counts" at bounding box center [888, 229] width 51 height 10
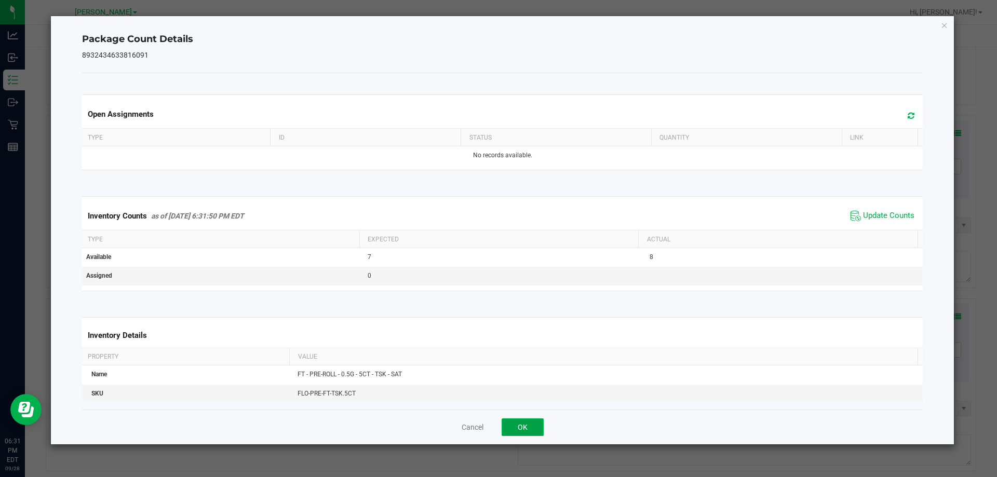
click at [514, 431] on button "OK" at bounding box center [523, 428] width 42 height 18
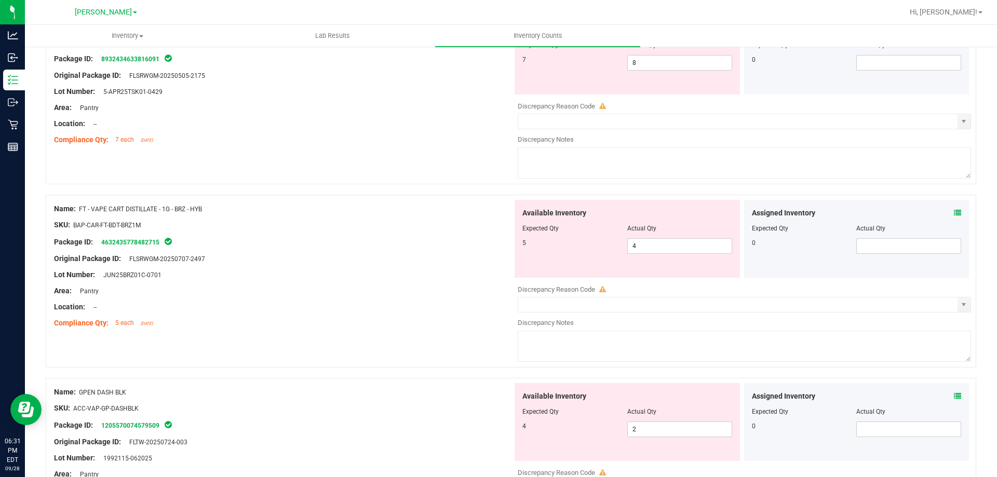
scroll to position [727, 0]
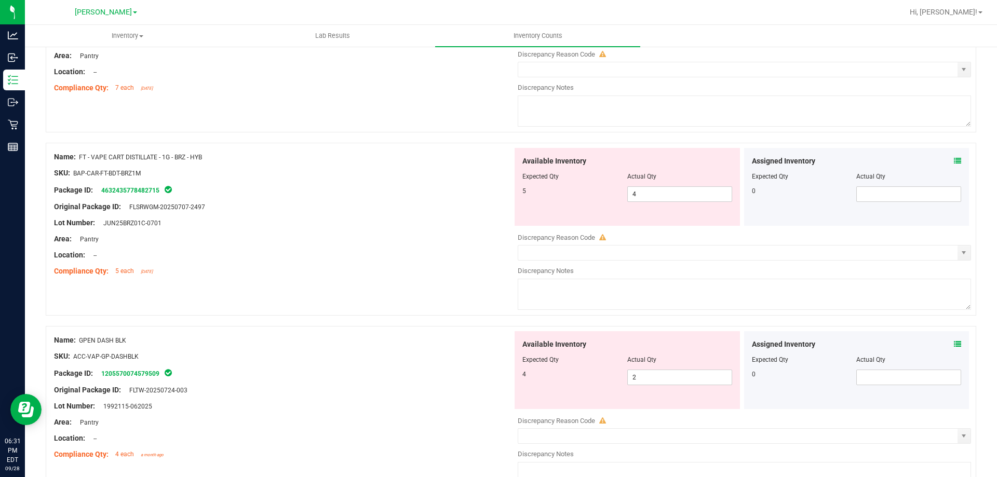
click at [954, 163] on icon at bounding box center [957, 160] width 7 height 7
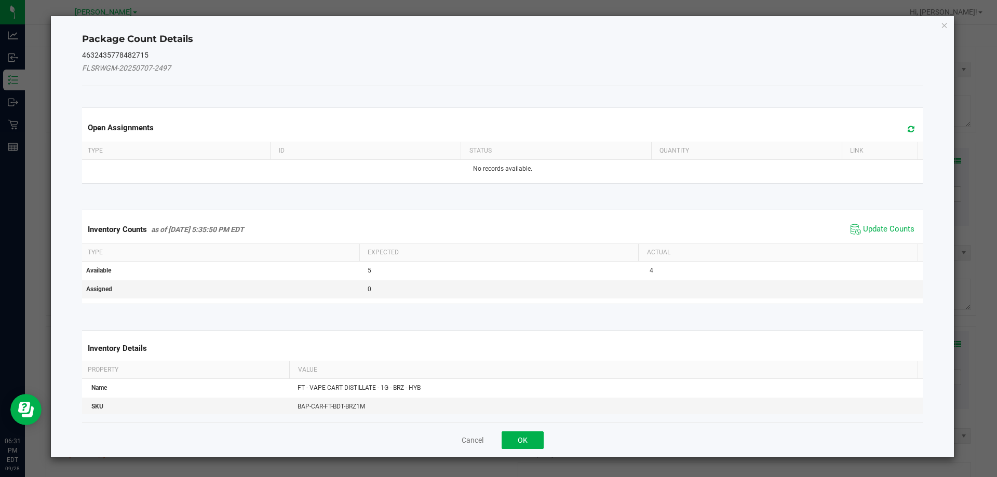
click at [891, 223] on span "Update Counts" at bounding box center [882, 230] width 69 height 16
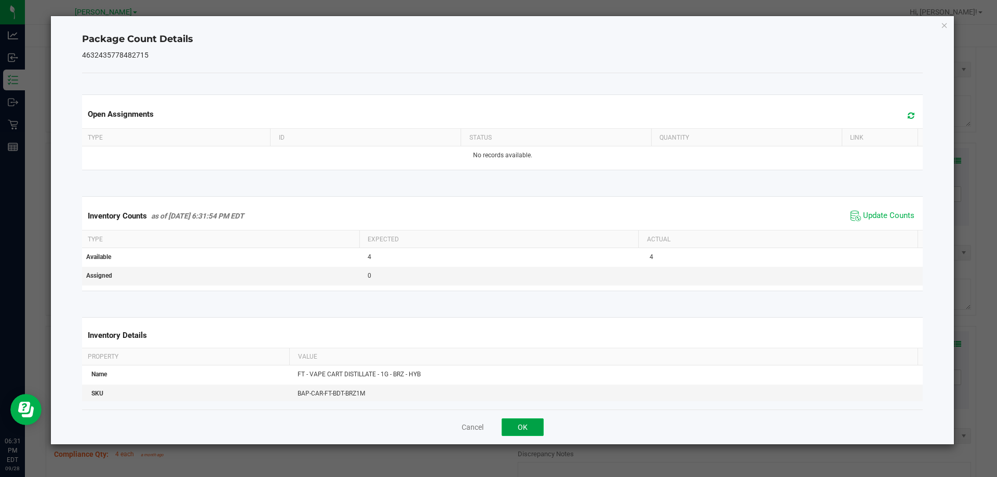
click at [519, 428] on button "OK" at bounding box center [523, 428] width 42 height 18
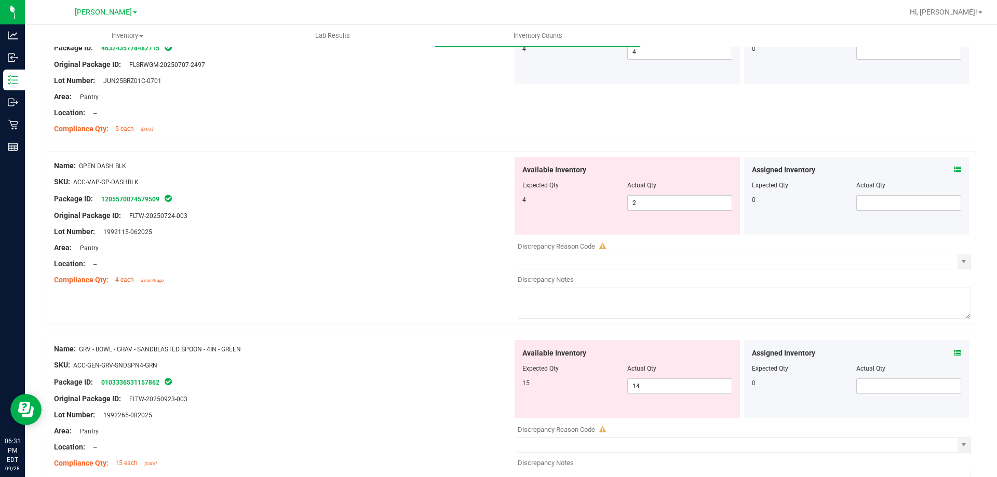
scroll to position [883, 0]
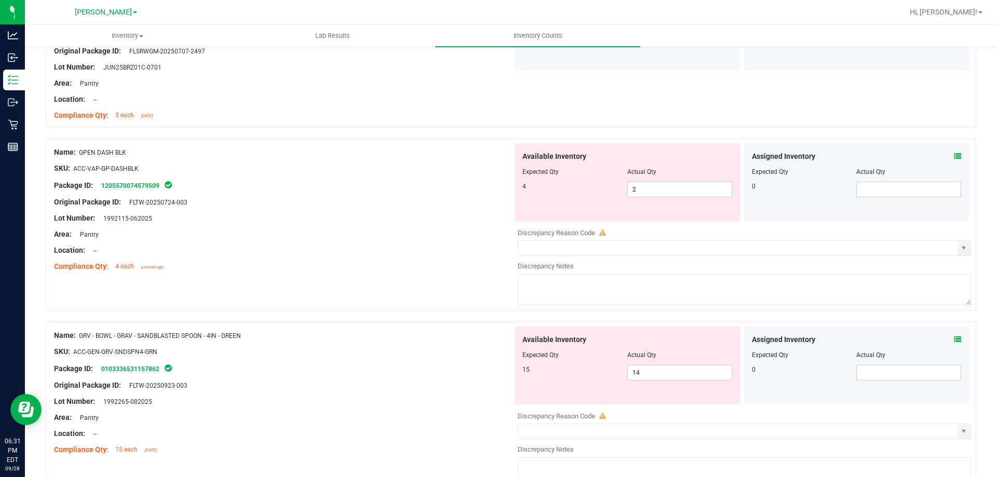
click at [954, 155] on icon at bounding box center [957, 156] width 7 height 7
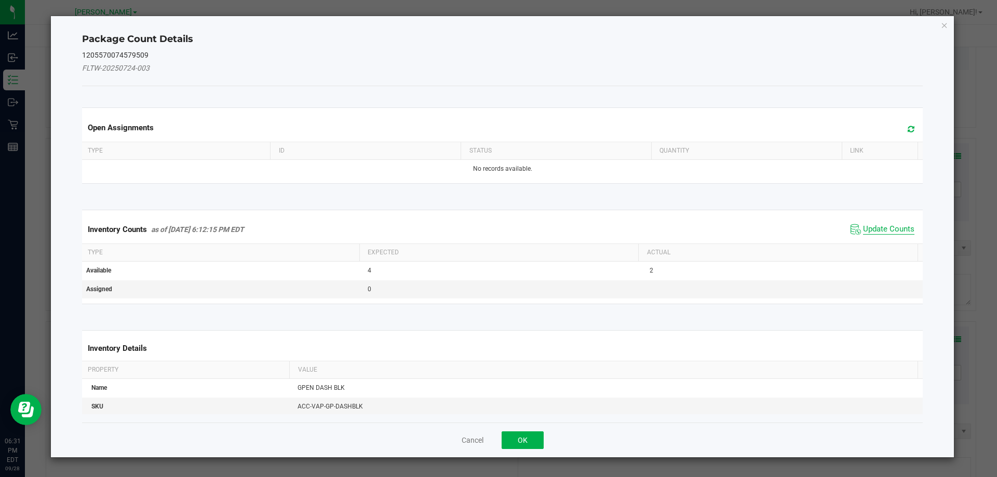
click at [897, 227] on span "Update Counts" at bounding box center [888, 229] width 51 height 10
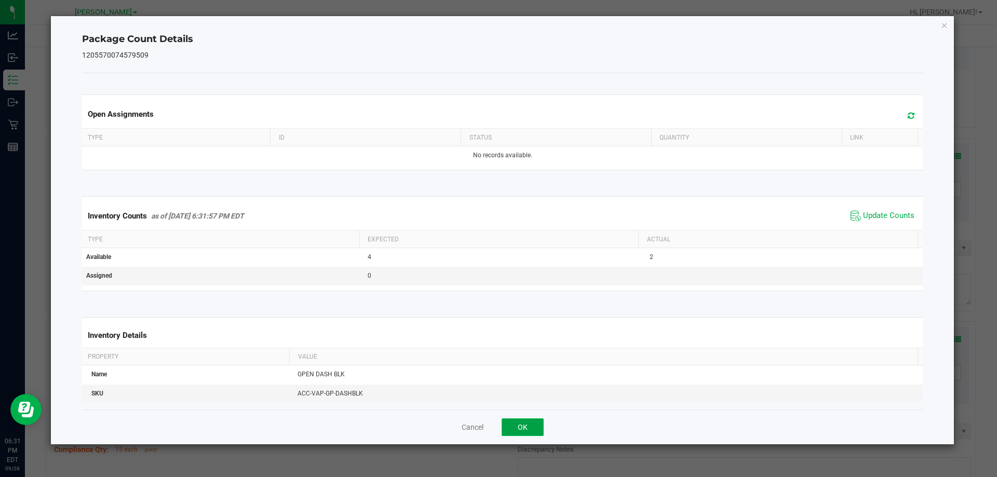
click at [532, 431] on button "OK" at bounding box center [523, 428] width 42 height 18
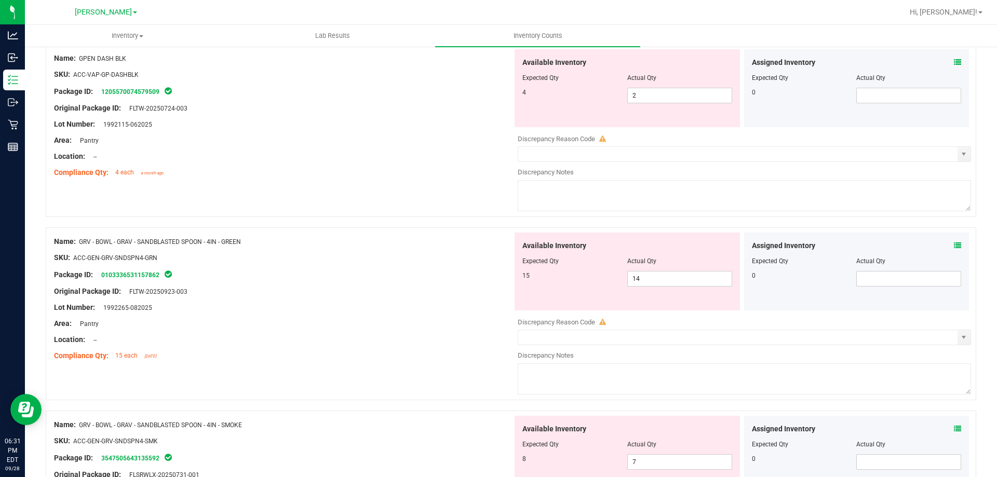
scroll to position [987, 0]
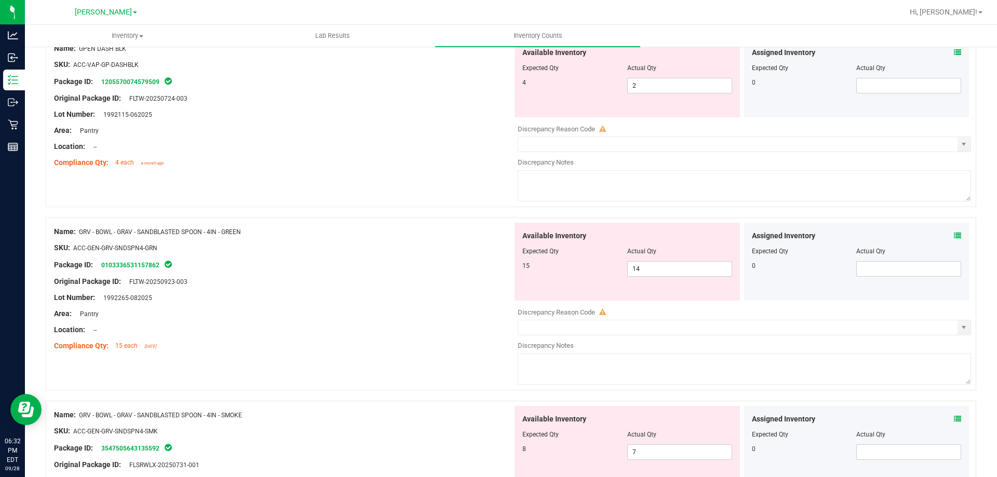
click at [954, 232] on icon at bounding box center [957, 235] width 7 height 7
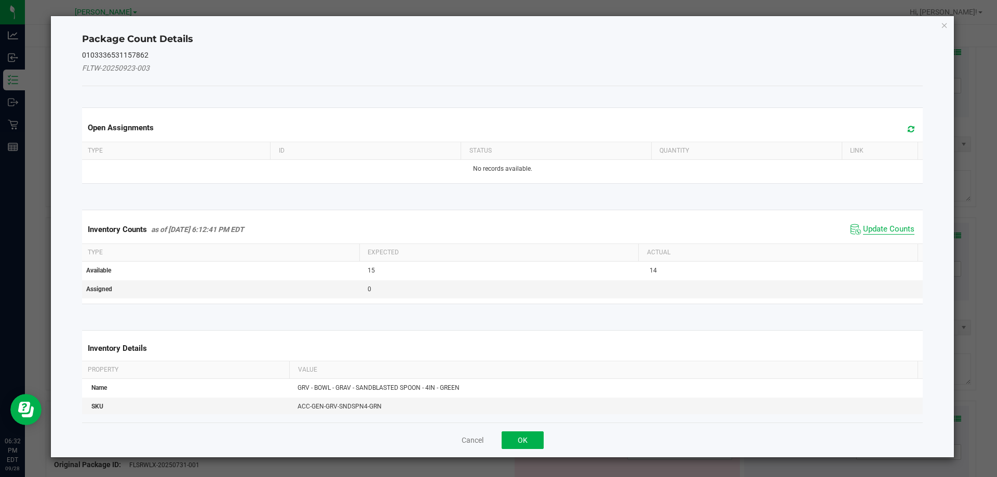
click at [863, 227] on span "Update Counts" at bounding box center [888, 229] width 51 height 10
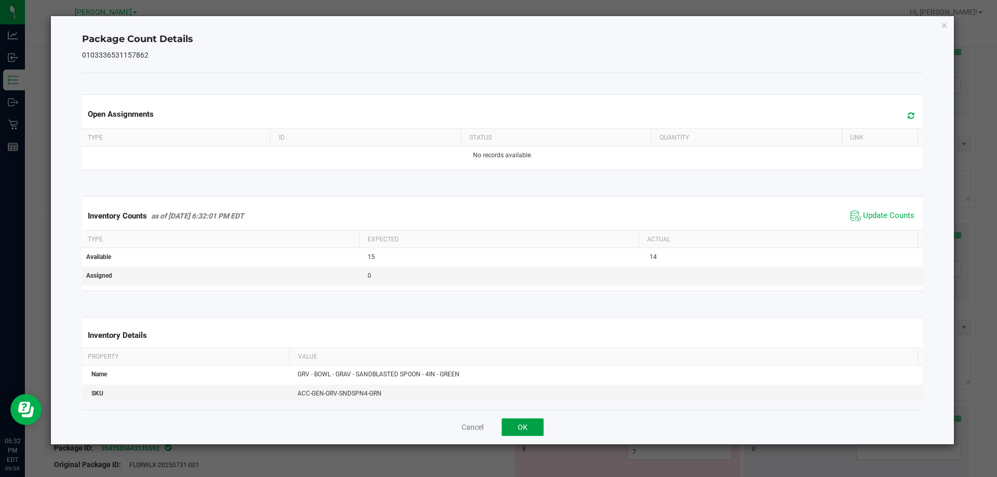
click at [526, 432] on button "OK" at bounding box center [523, 428] width 42 height 18
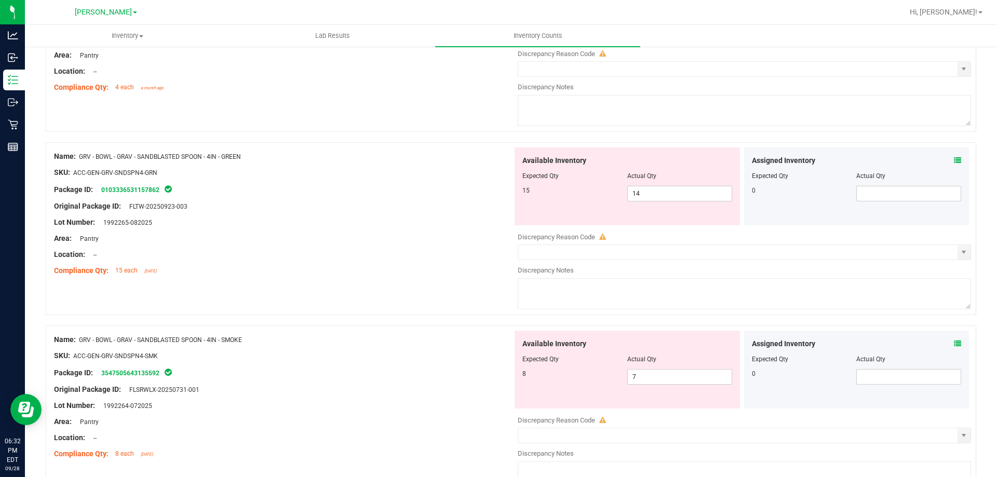
scroll to position [1143, 0]
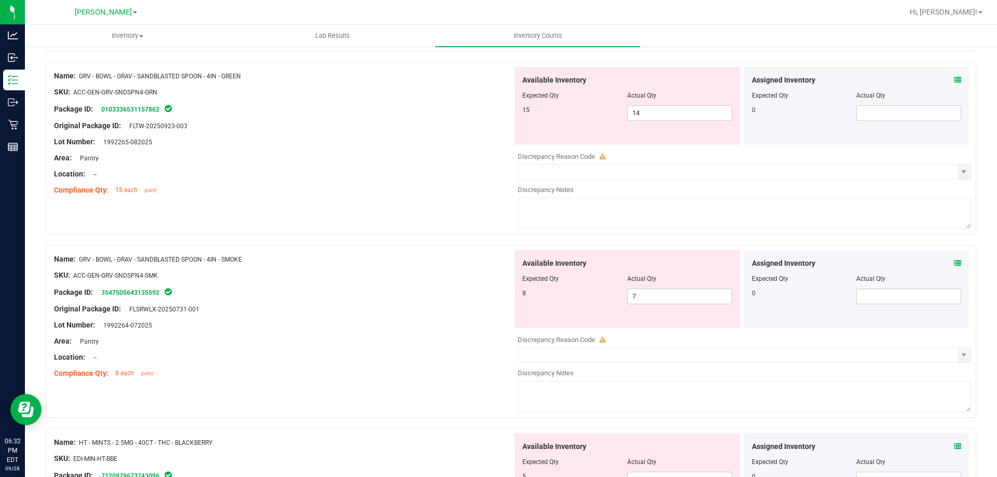
click at [946, 263] on div "Assigned Inventory" at bounding box center [857, 263] width 210 height 11
click at [954, 261] on icon at bounding box center [957, 263] width 7 height 7
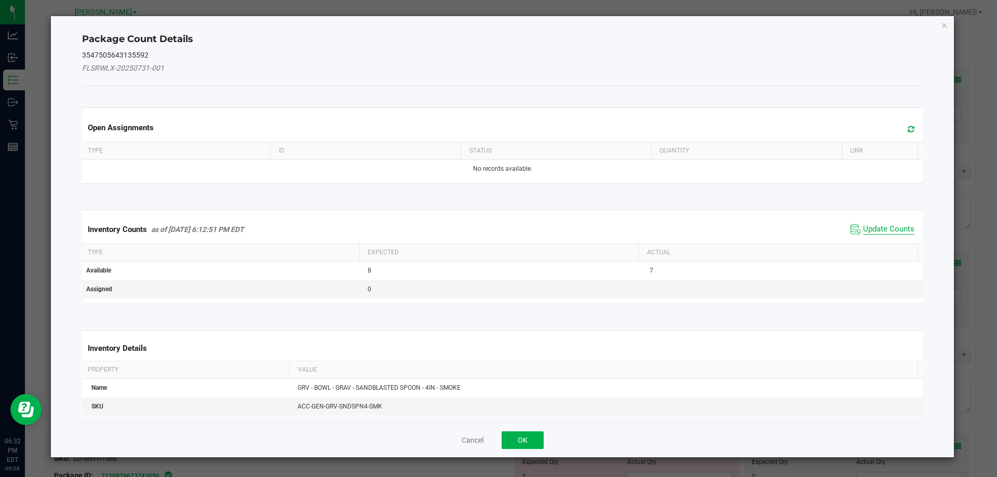
click at [867, 227] on span "Update Counts" at bounding box center [888, 229] width 51 height 10
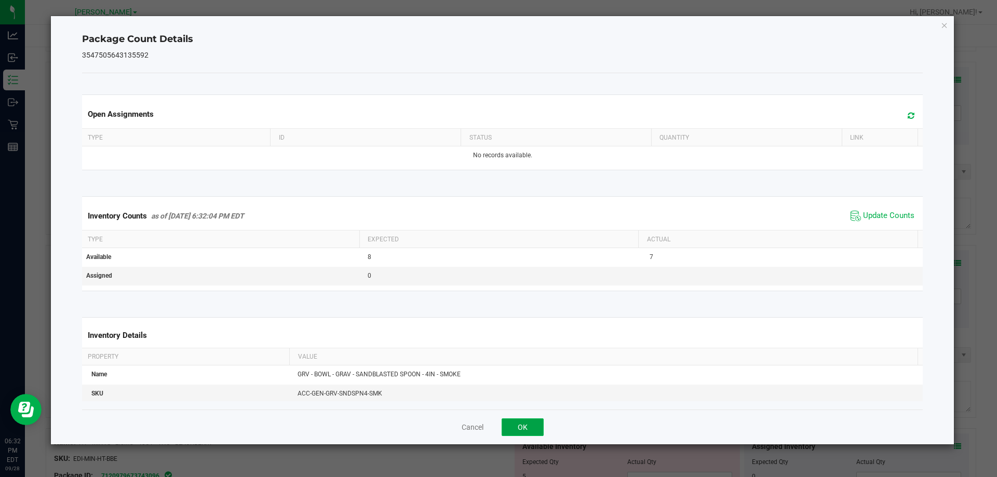
click at [510, 428] on button "OK" at bounding box center [523, 428] width 42 height 18
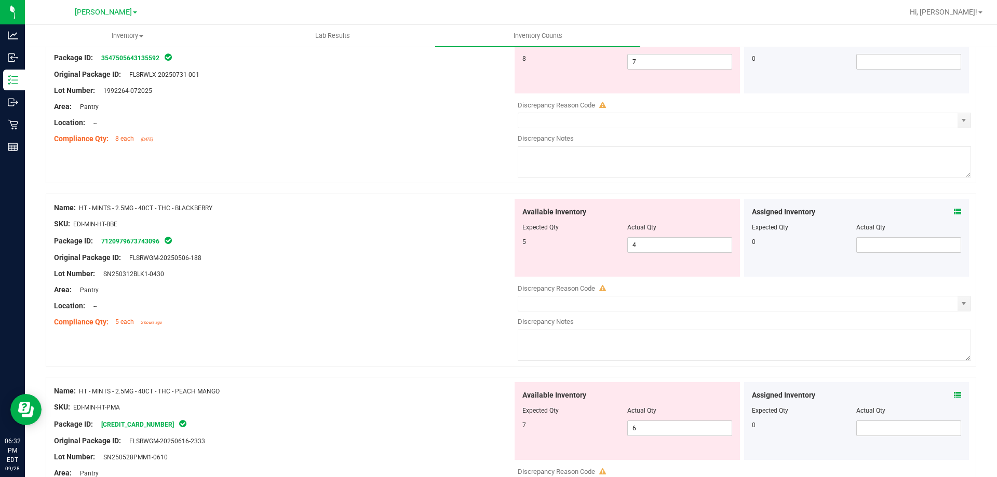
scroll to position [1402, 0]
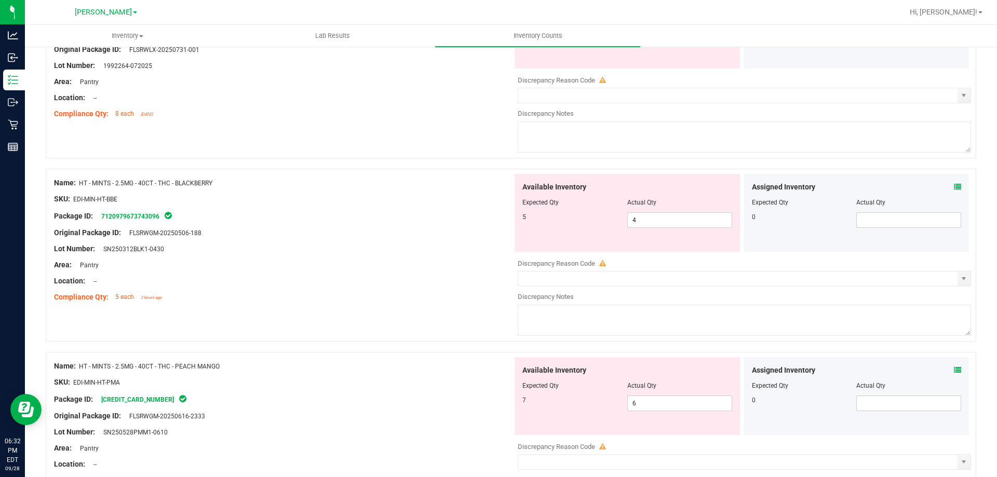
click at [954, 183] on icon at bounding box center [957, 186] width 7 height 7
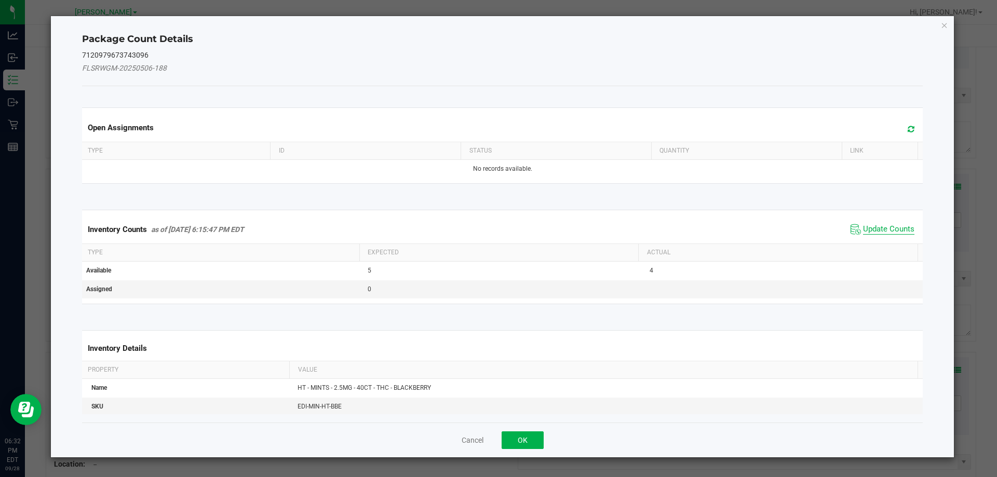
click at [893, 229] on span "Update Counts" at bounding box center [888, 229] width 51 height 10
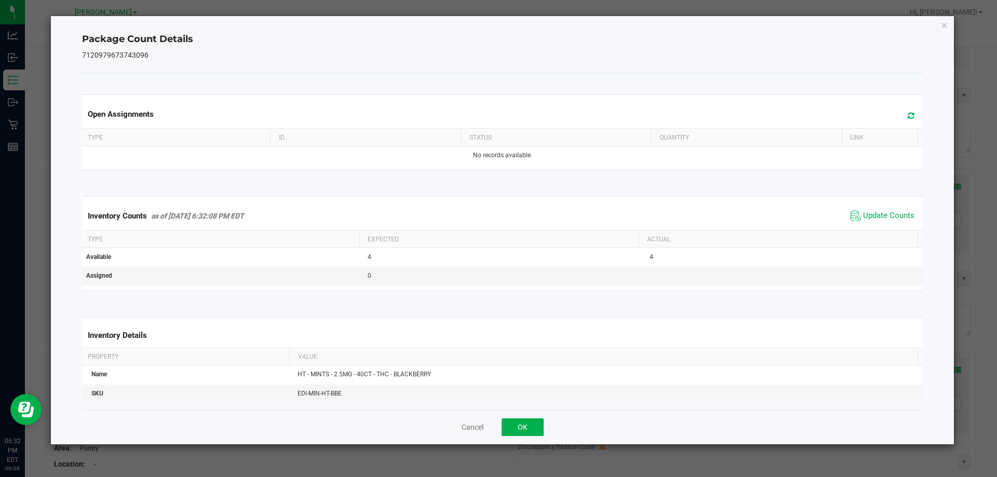
click at [535, 414] on div "Cancel OK" at bounding box center [502, 427] width 841 height 35
click at [526, 421] on button "OK" at bounding box center [523, 428] width 42 height 18
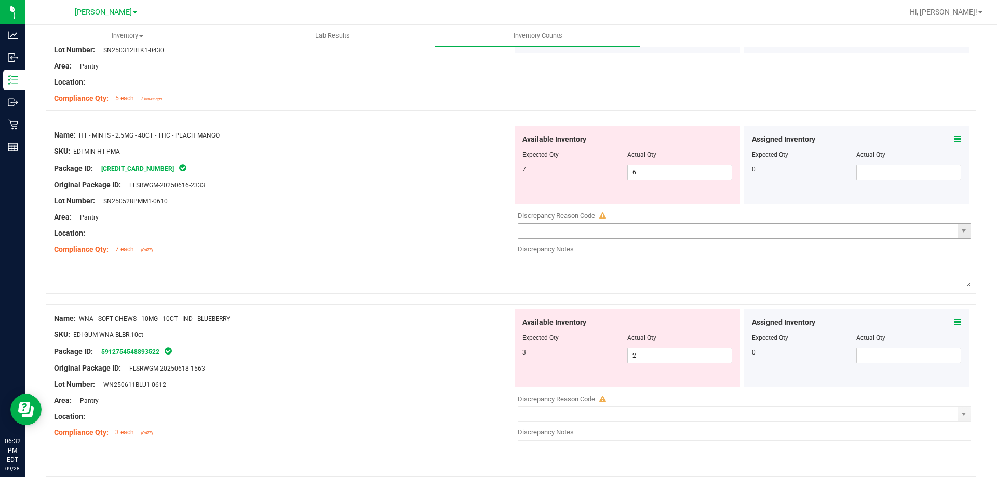
scroll to position [1610, 0]
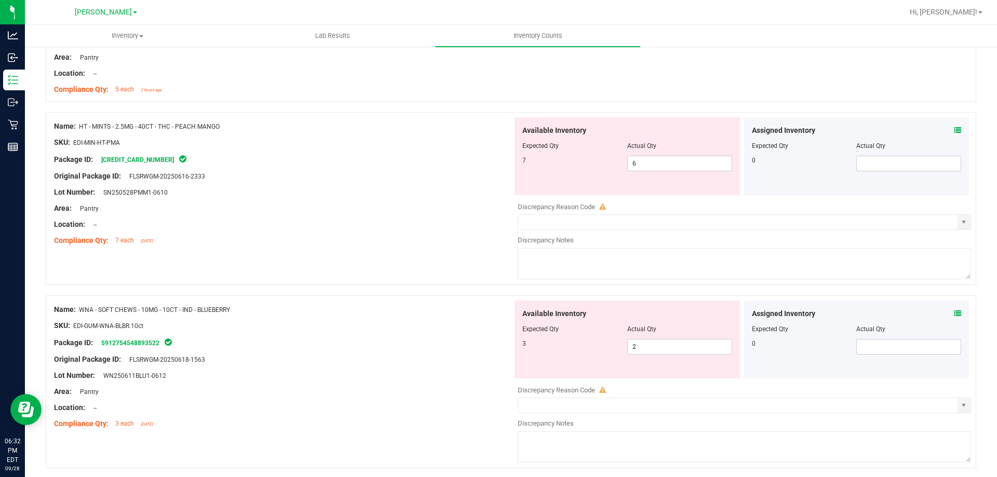
click at [944, 130] on div "Assigned Inventory" at bounding box center [857, 130] width 210 height 11
click at [954, 131] on icon at bounding box center [957, 130] width 7 height 7
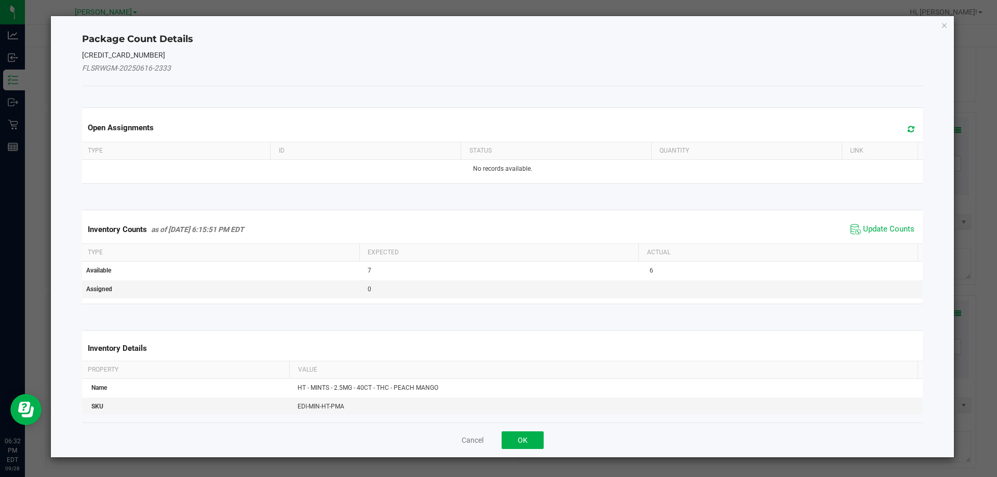
click at [897, 222] on span "Update Counts" at bounding box center [882, 230] width 69 height 16
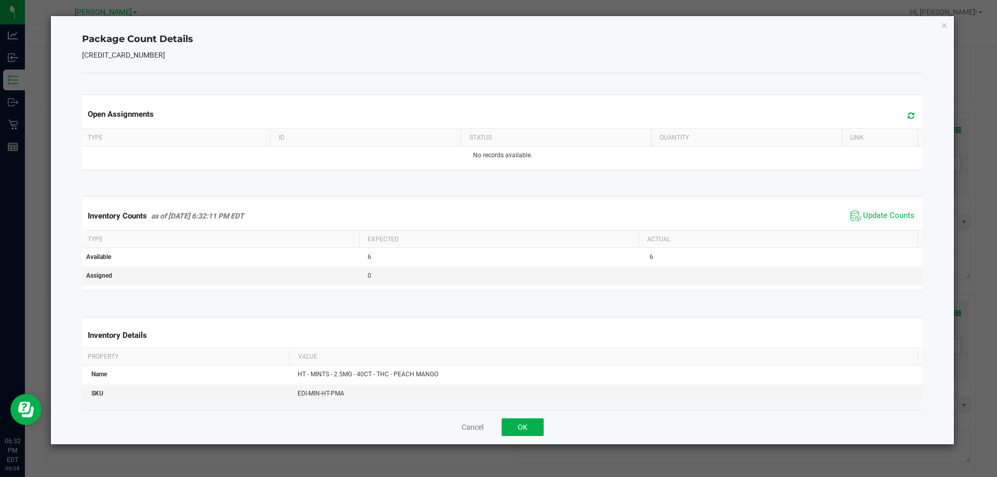
click at [892, 229] on div "Inventory Counts as of [DATE] 6:32:11 PM EDT Update Counts" at bounding box center [503, 216] width 846 height 28
click at [512, 416] on div "Cancel OK" at bounding box center [502, 427] width 841 height 35
click at [508, 427] on button "OK" at bounding box center [523, 428] width 42 height 18
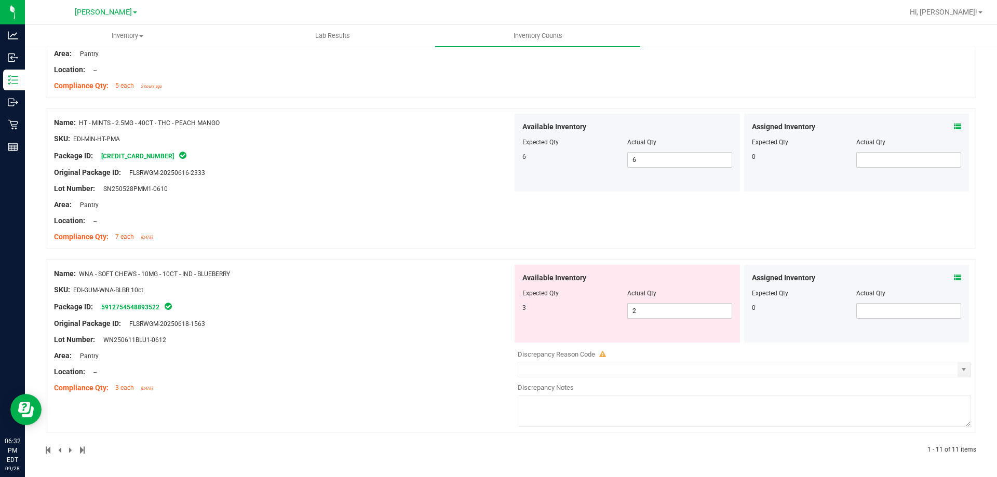
scroll to position [1615, 0]
click at [954, 274] on icon at bounding box center [957, 276] width 7 height 7
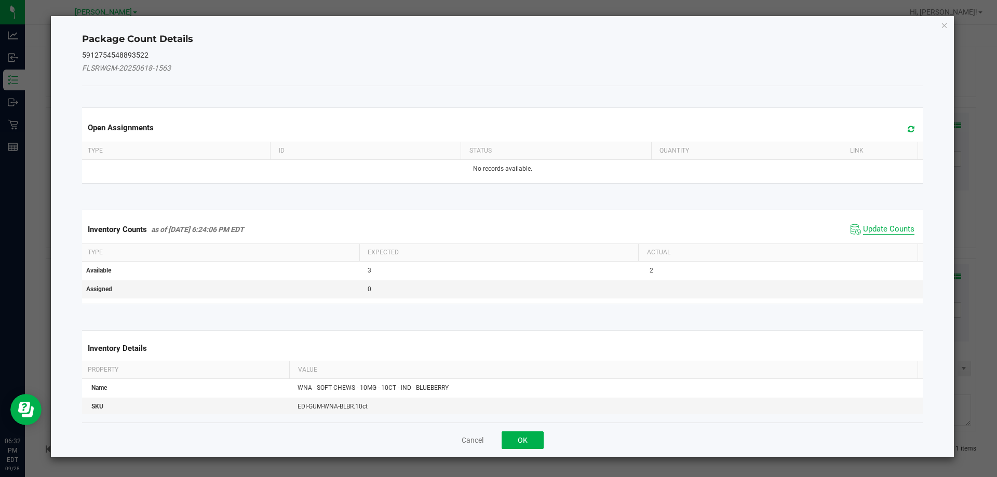
click at [884, 232] on span "Update Counts" at bounding box center [888, 229] width 51 height 10
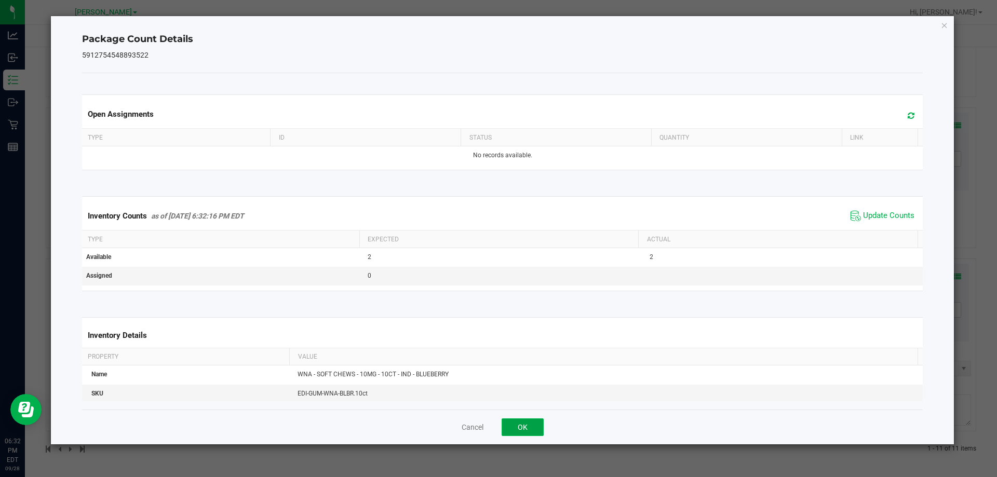
click at [522, 426] on button "OK" at bounding box center [523, 428] width 42 height 18
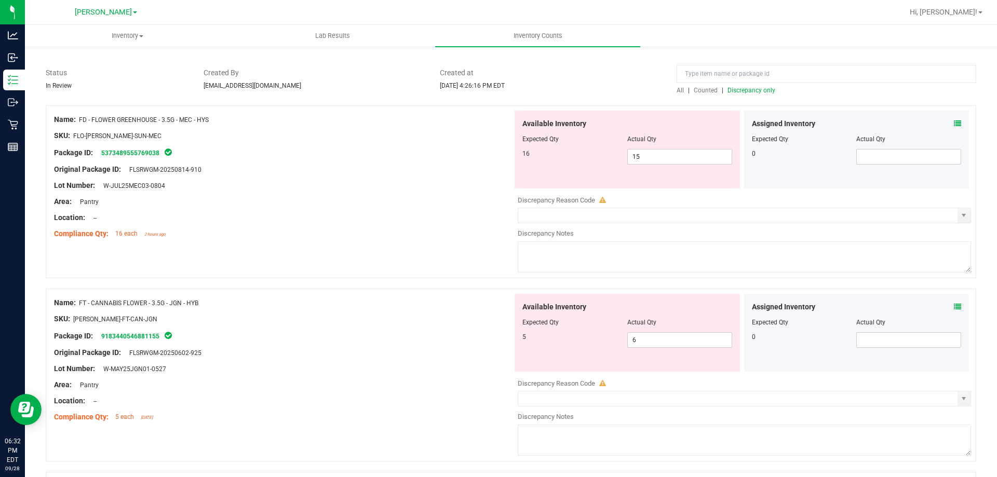
scroll to position [0, 0]
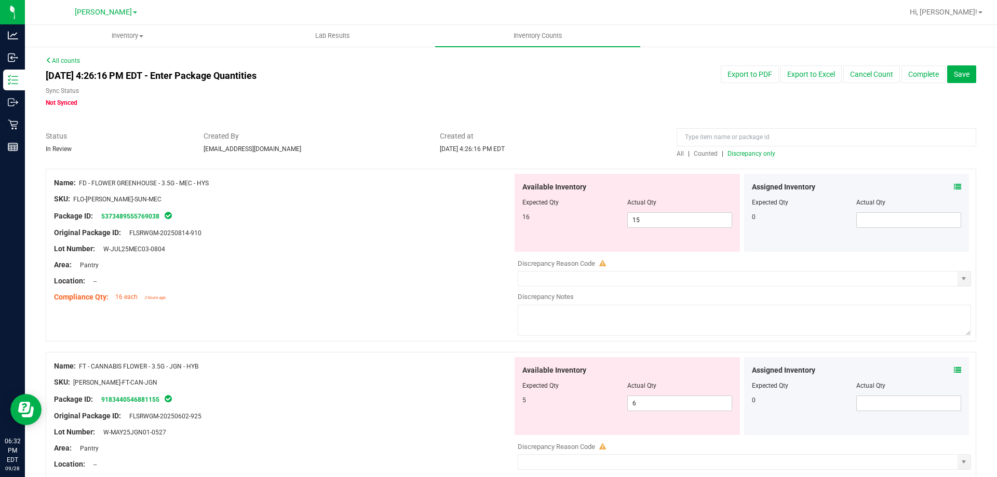
click at [765, 152] on span "Discrepancy only" at bounding box center [752, 153] width 48 height 7
click at [409, 230] on div "Original Package ID: FLSRWGM-20250814-910" at bounding box center [283, 232] width 459 height 11
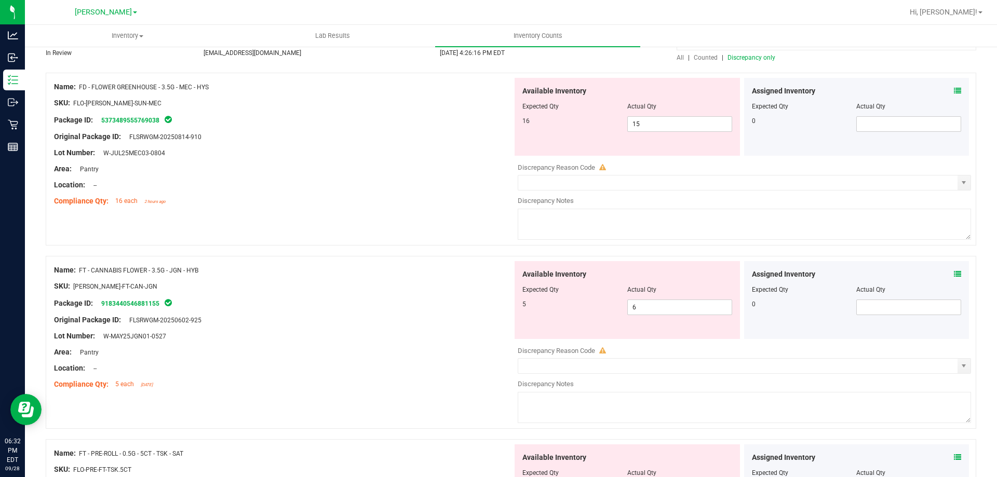
scroll to position [104, 0]
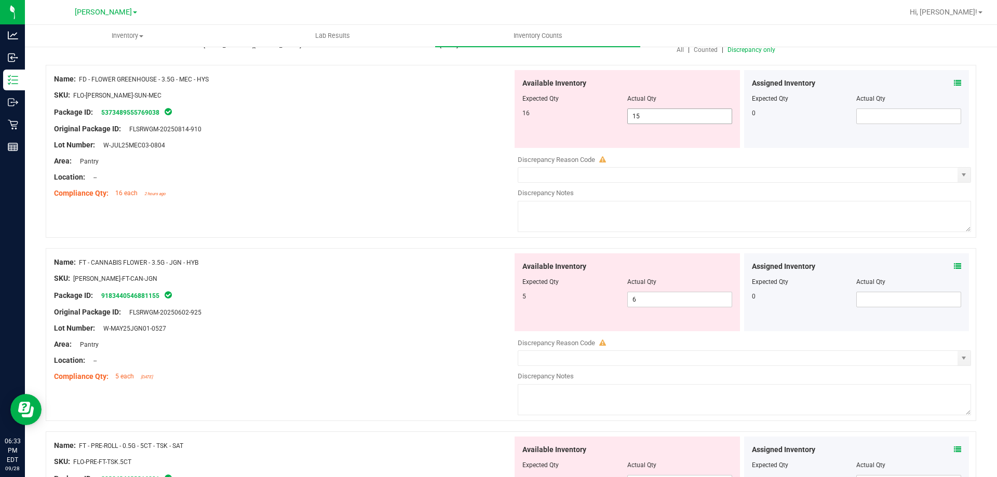
click at [690, 113] on span "15 15" at bounding box center [679, 117] width 105 height 16
click at [690, 113] on input "15" at bounding box center [680, 116] width 104 height 15
type input "16"
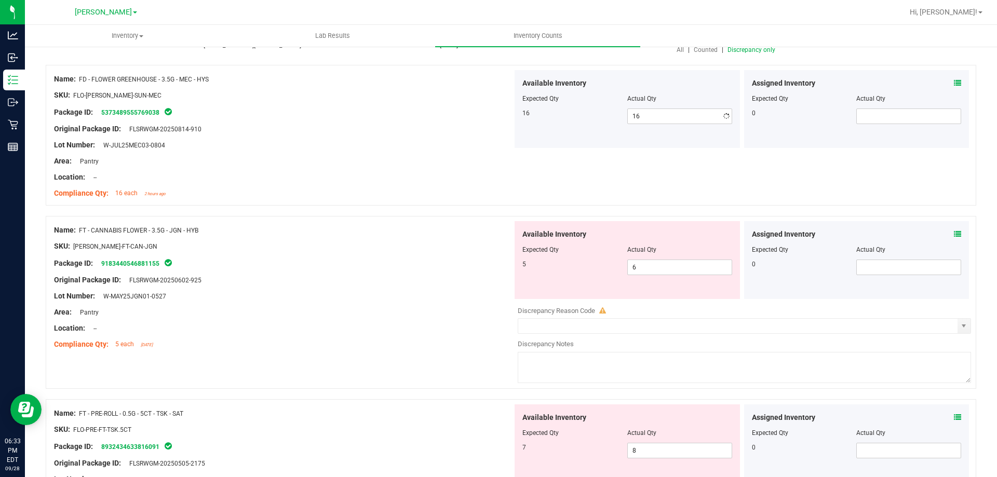
click at [355, 167] on div at bounding box center [283, 169] width 459 height 5
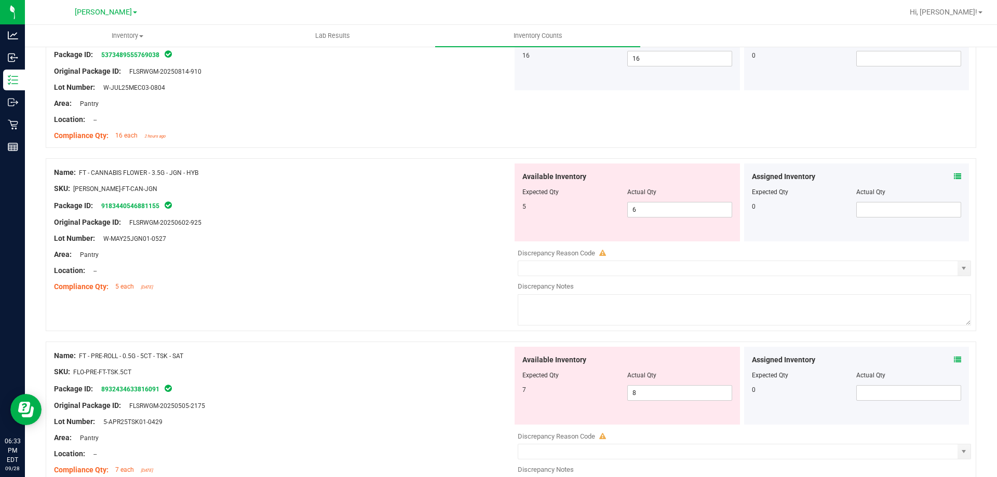
scroll to position [156, 0]
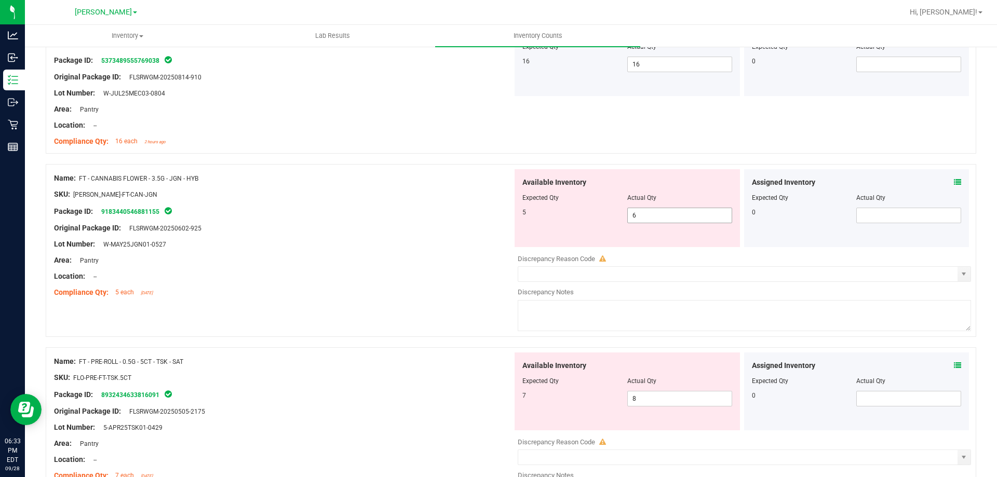
click at [637, 217] on span "6 6" at bounding box center [679, 216] width 105 height 16
click at [637, 217] on input "6" at bounding box center [680, 215] width 104 height 15
type input "5"
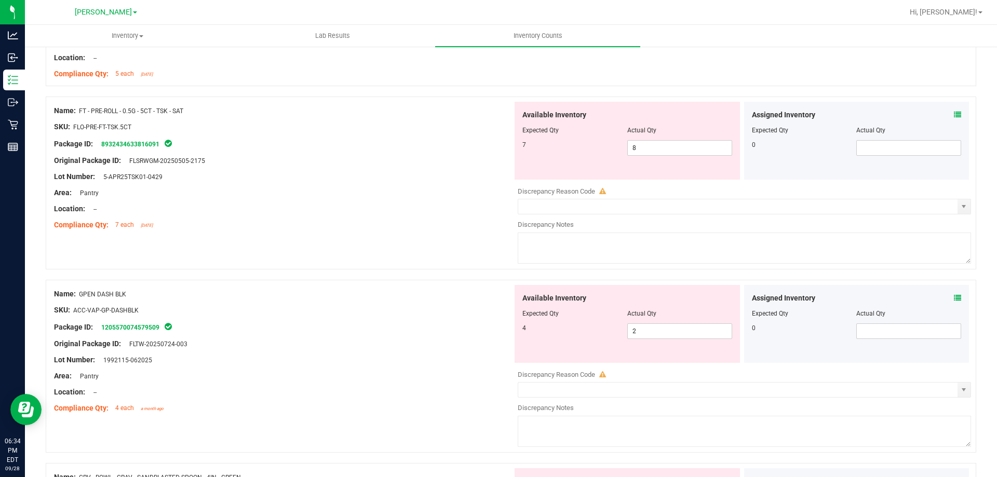
scroll to position [364, 0]
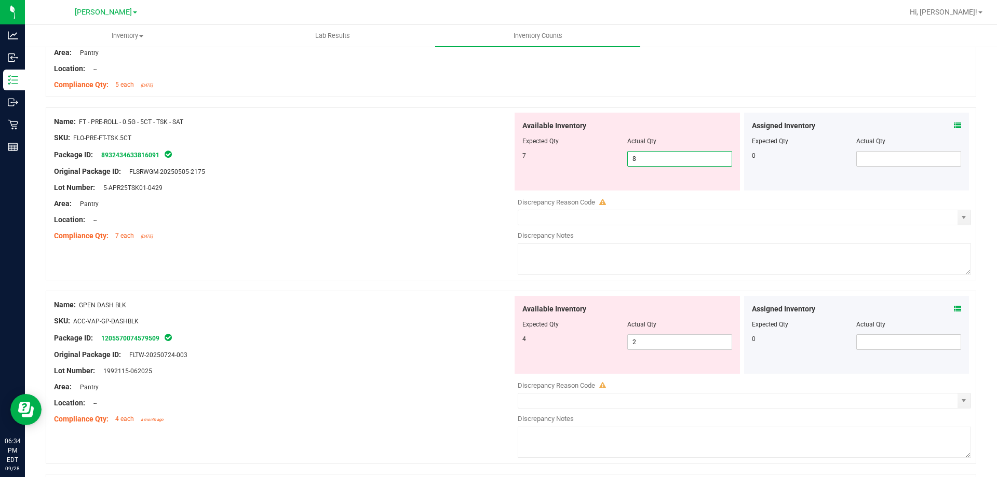
click at [667, 153] on span "8 8" at bounding box center [679, 159] width 105 height 16
click at [667, 153] on input "8" at bounding box center [680, 159] width 104 height 15
type input "7"
click at [316, 275] on div "Name: FD - FLOWER GREENHOUSE - 3.5G - MEC - HYS SKU: FLO-[PERSON_NAME]-SUN-MEC …" at bounding box center [511, 329] width 931 height 1048
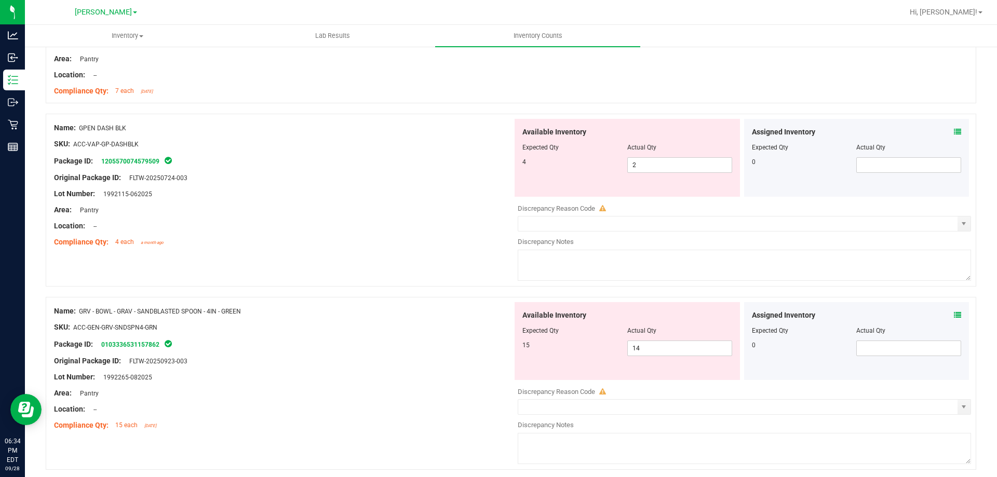
scroll to position [519, 0]
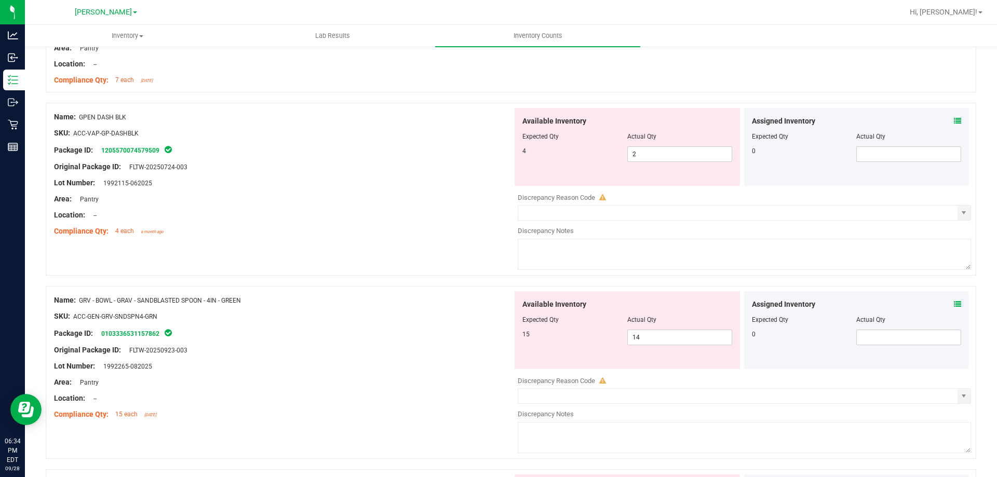
click at [439, 186] on div "Lot Number: 1992115-062025" at bounding box center [283, 183] width 459 height 11
click at [668, 151] on span "2 2" at bounding box center [679, 154] width 105 height 16
click at [668, 151] on input "2" at bounding box center [680, 154] width 104 height 15
type input "4"
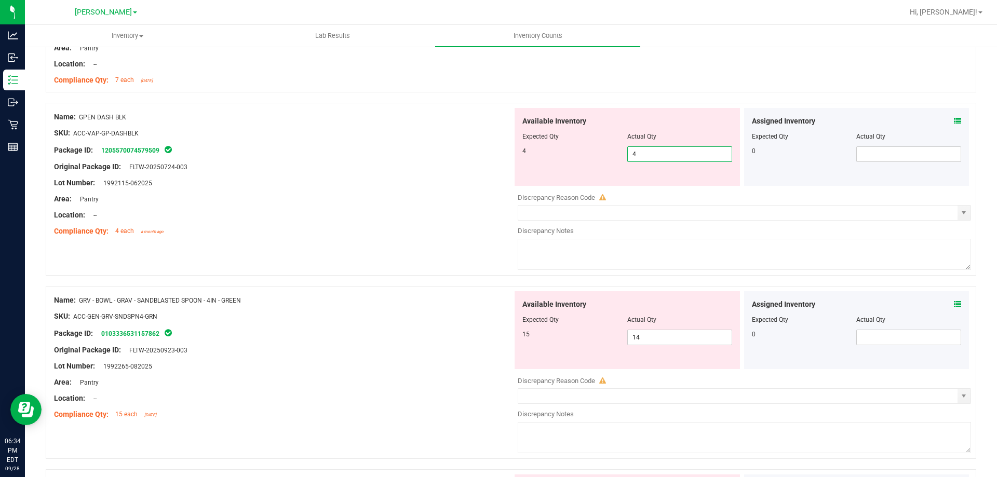
click at [357, 300] on div "Name: GRV - BOWL - GRAV - SANDBLASTED SPOON - 4IN - GREEN SKU: ACC-GEN-GRV-SNDS…" at bounding box center [283, 357] width 459 height 132
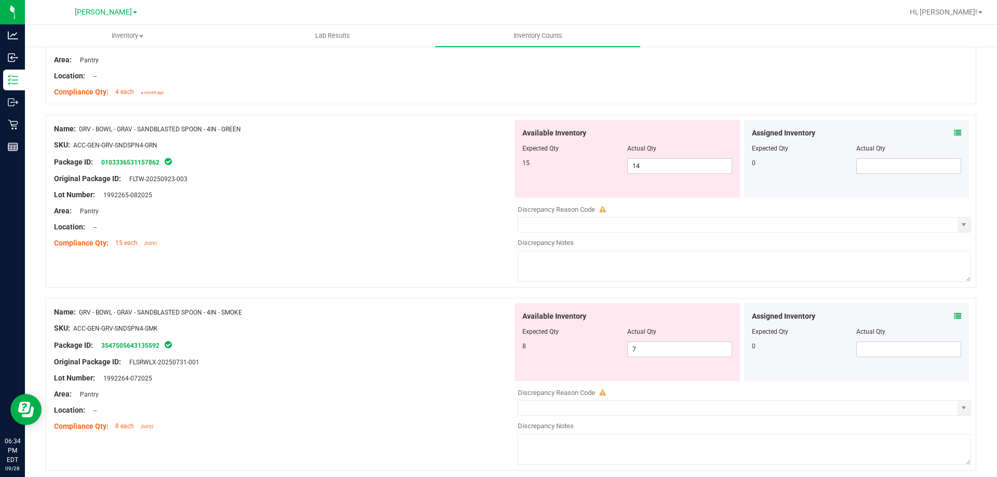
scroll to position [675, 0]
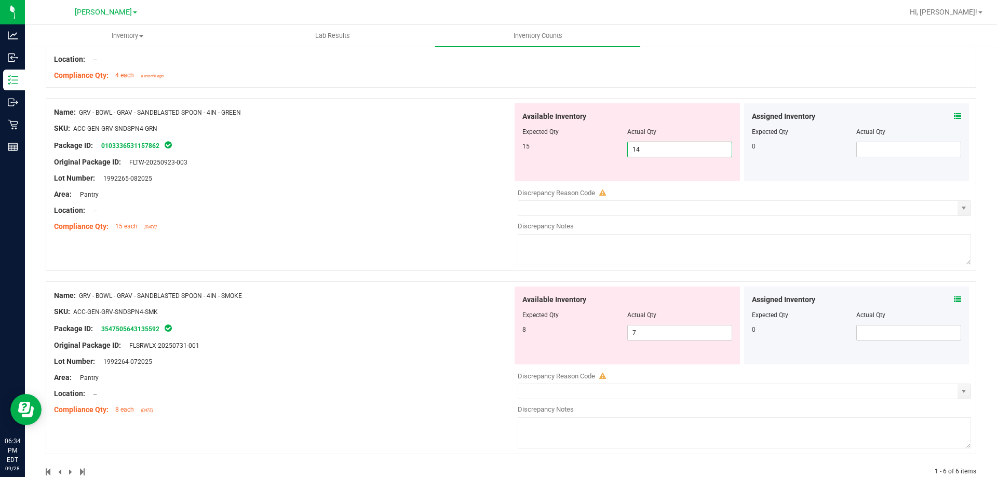
click at [647, 151] on span "14 14" at bounding box center [679, 150] width 105 height 16
click at [647, 151] on input "14" at bounding box center [680, 149] width 104 height 15
type input "15"
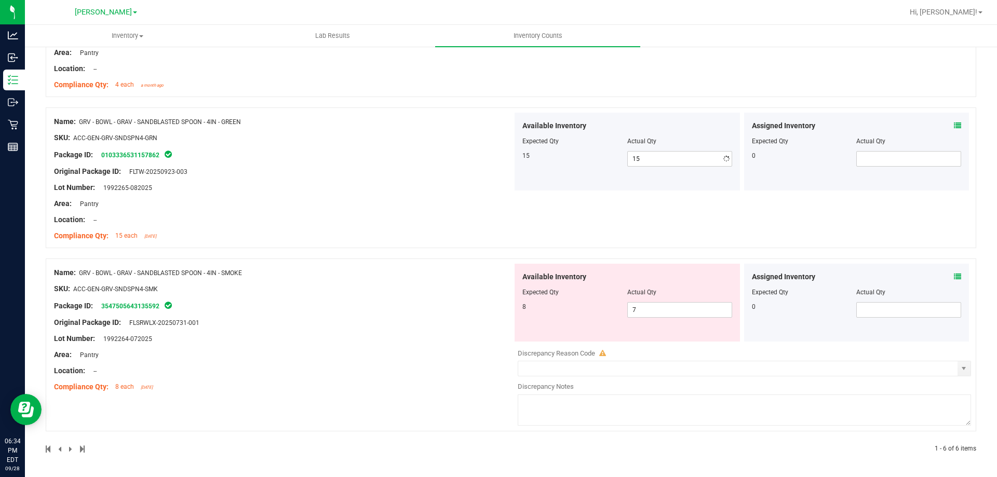
click at [424, 251] on div "Name: GRV - BOWL - GRAV - SANDBLASTED SPOON - 4IN - GREEN SKU: ACC-GEN-GRV-SNDS…" at bounding box center [511, 183] width 931 height 151
click at [670, 314] on span "7 7" at bounding box center [679, 310] width 105 height 16
click at [670, 314] on input "7" at bounding box center [680, 310] width 104 height 15
type input "8"
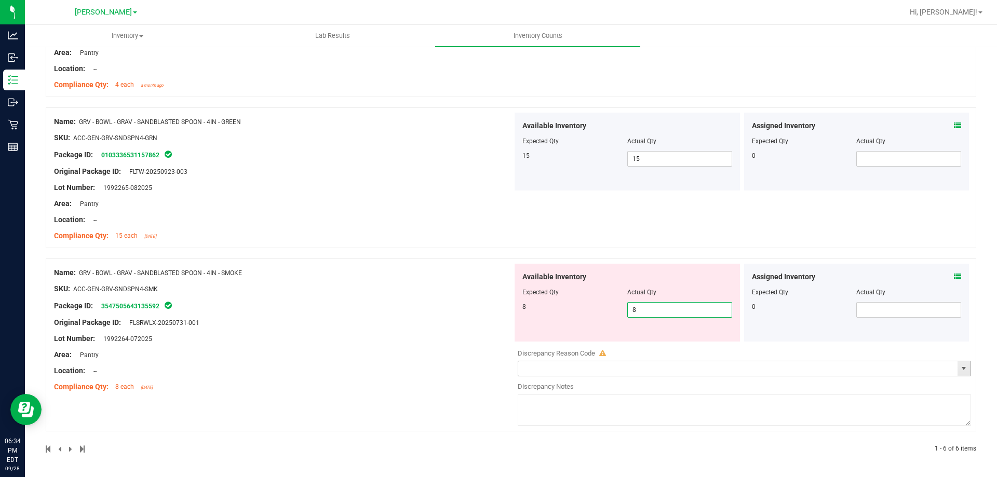
type input "8"
click at [500, 367] on div "Name: GRV - BOWL - GRAV - SANDBLASTED SPOON - 4IN - SMOKE SKU: ACC-GEN-GRV-SNDS…" at bounding box center [283, 330] width 459 height 132
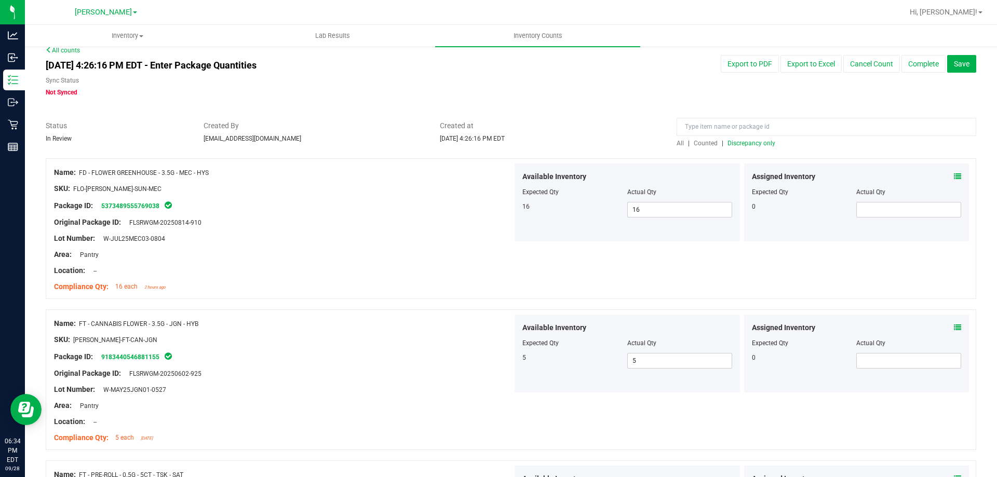
scroll to position [0, 0]
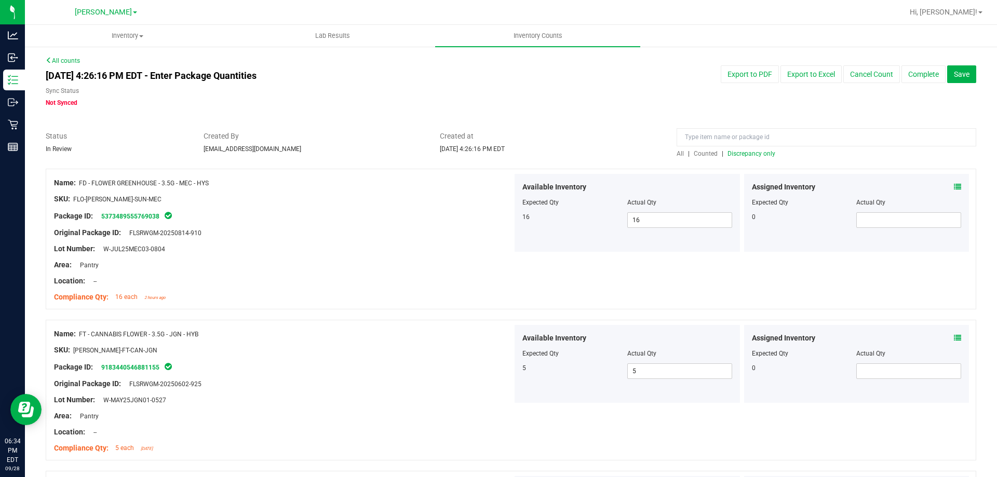
click at [757, 154] on span "Discrepancy only" at bounding box center [752, 153] width 48 height 7
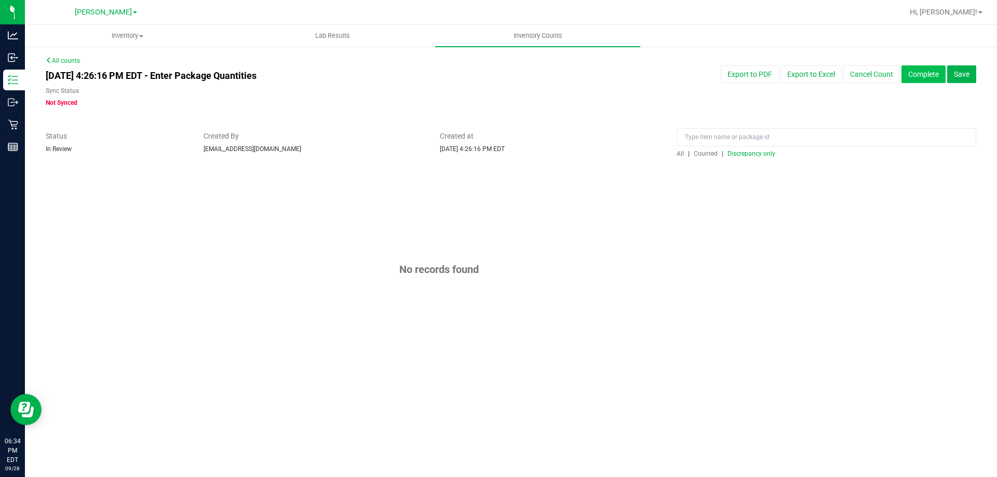
click at [922, 78] on button "Complete" at bounding box center [924, 74] width 44 height 18
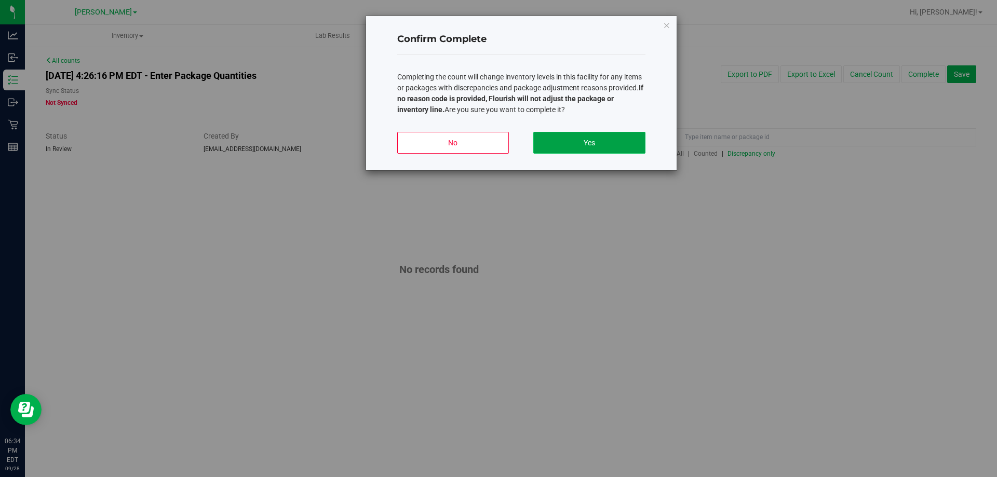
click at [628, 146] on button "Yes" at bounding box center [589, 143] width 112 height 22
